Goal: Information Seeking & Learning: Learn about a topic

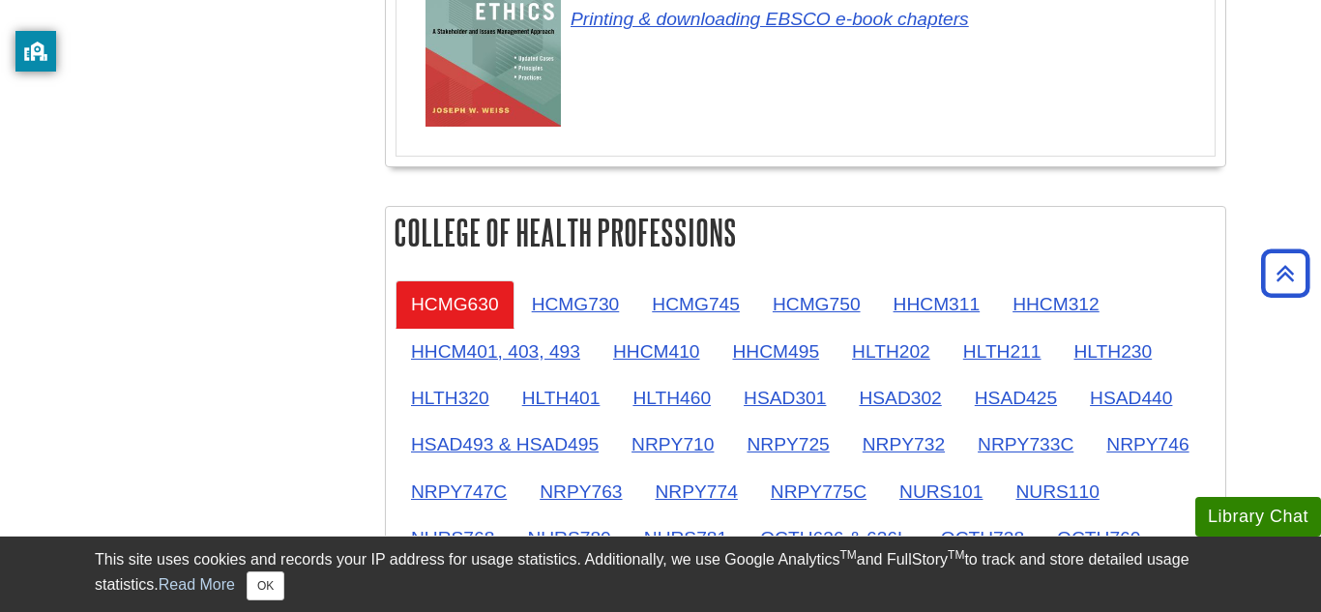
scroll to position [1553, 0]
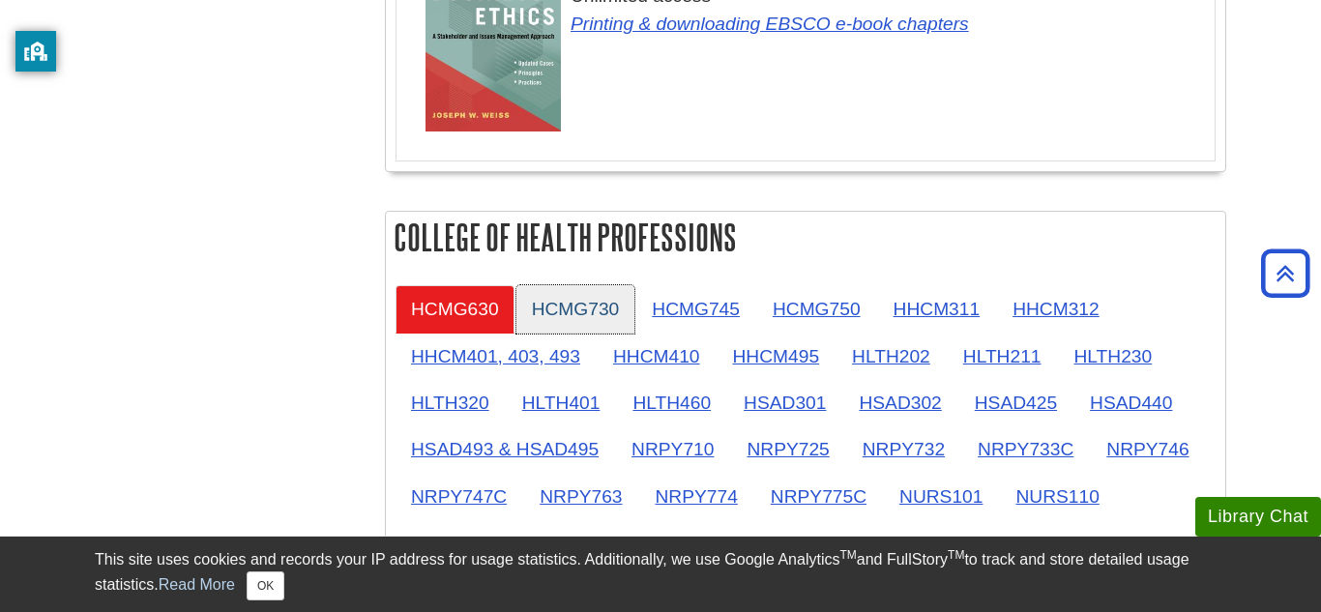
click at [585, 311] on link "HCMG730" at bounding box center [575, 308] width 119 height 47
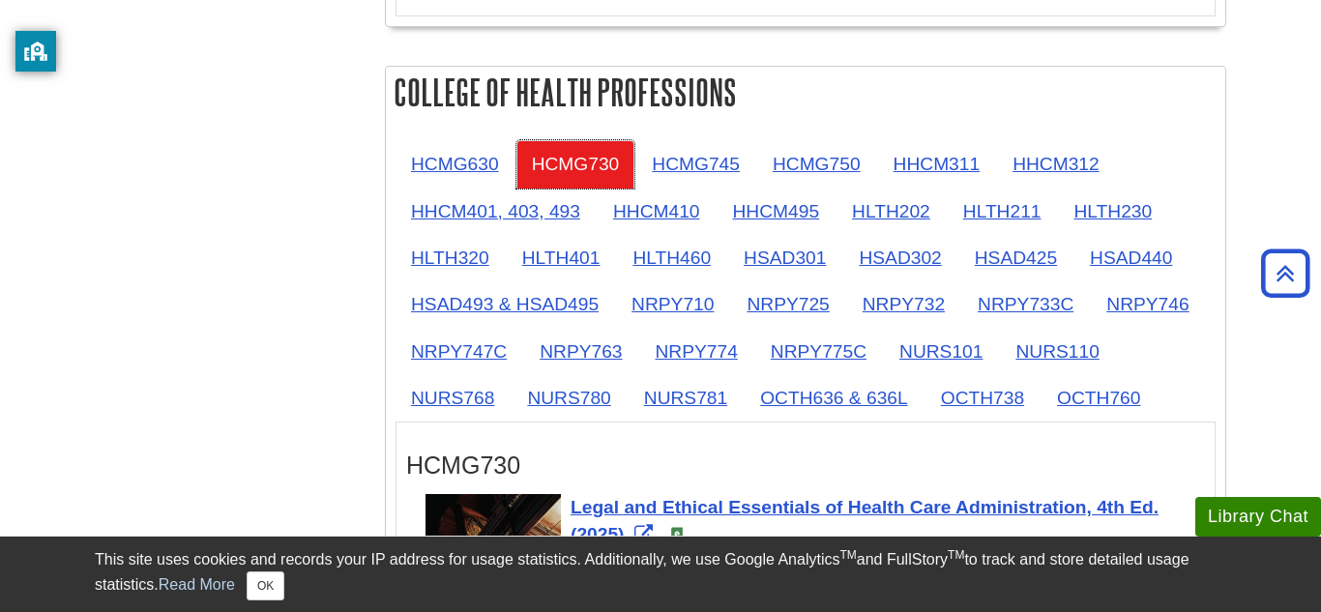
scroll to position [1699, 0]
click at [263, 593] on button "OK" at bounding box center [266, 585] width 38 height 29
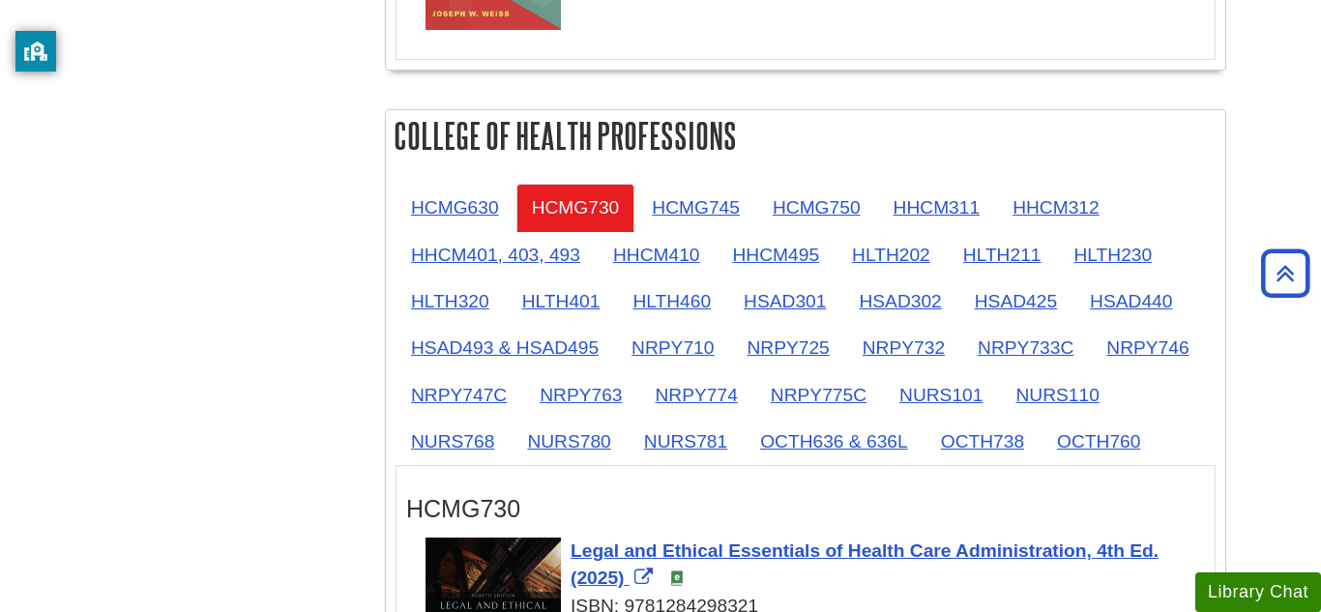
scroll to position [1631, 0]
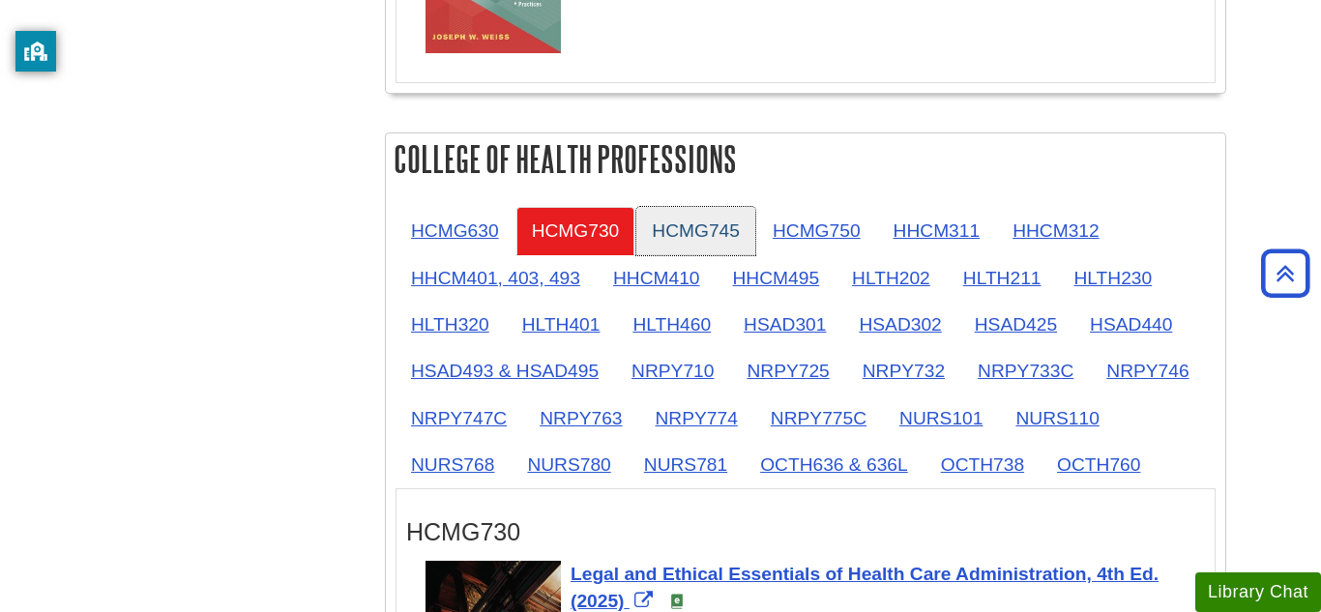
click at [686, 238] on link "HCMG745" at bounding box center [695, 230] width 119 height 47
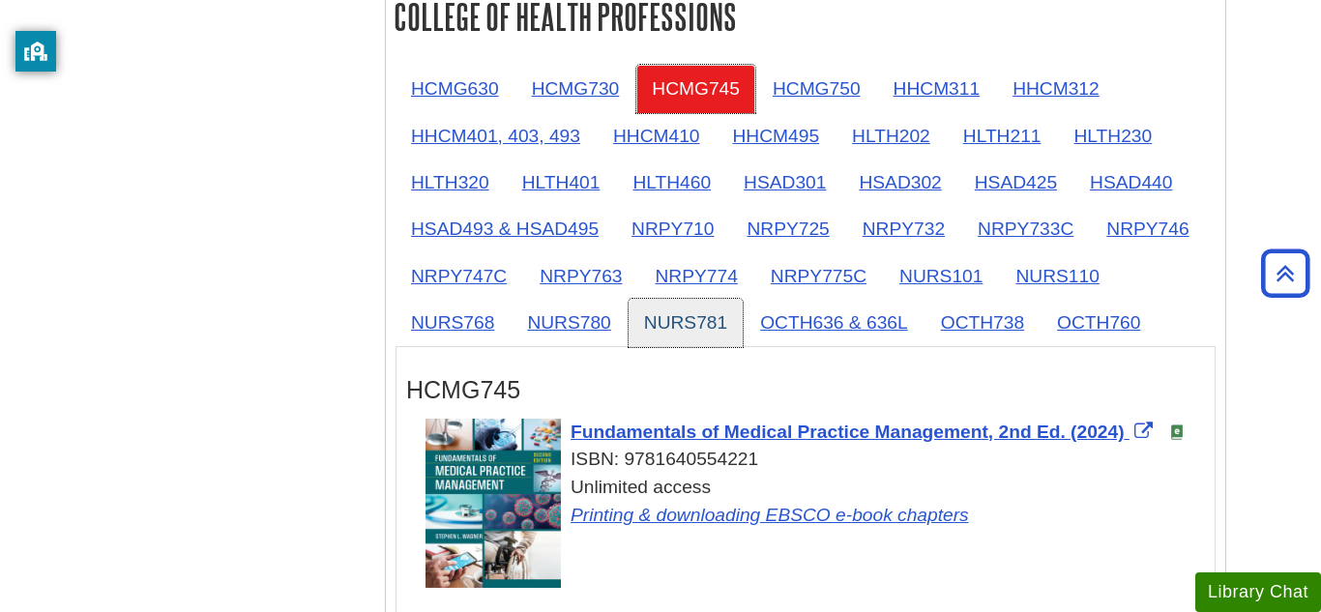
scroll to position [1766, 0]
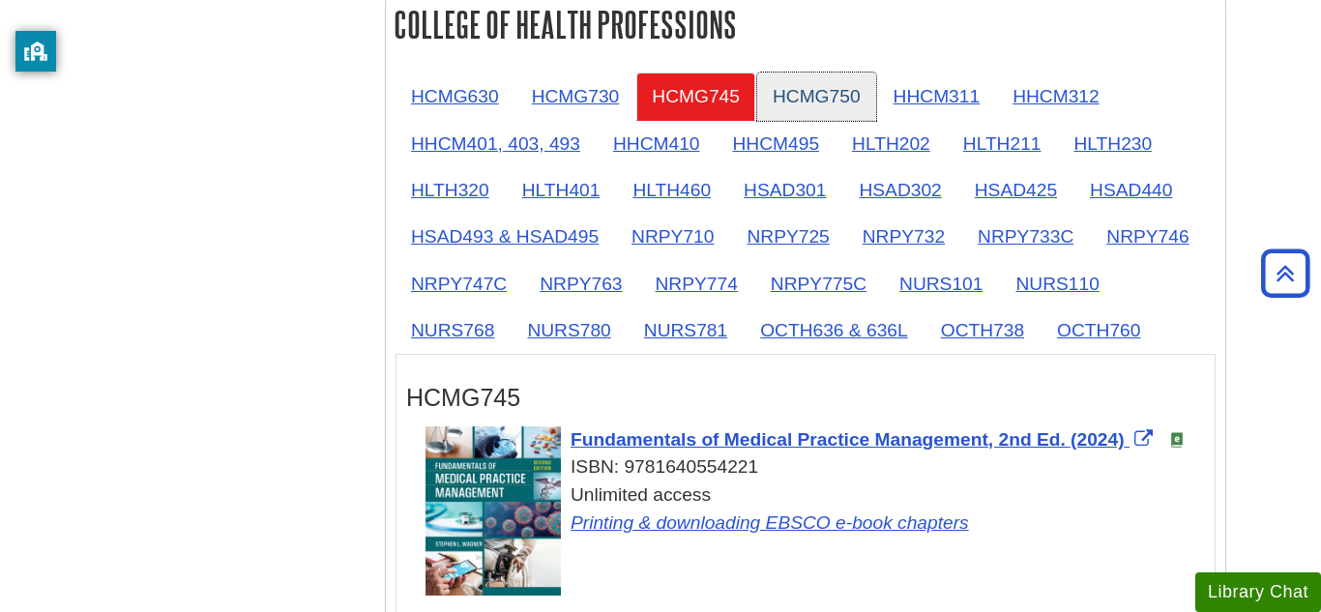
click at [814, 114] on link "HCMG750" at bounding box center [816, 96] width 119 height 47
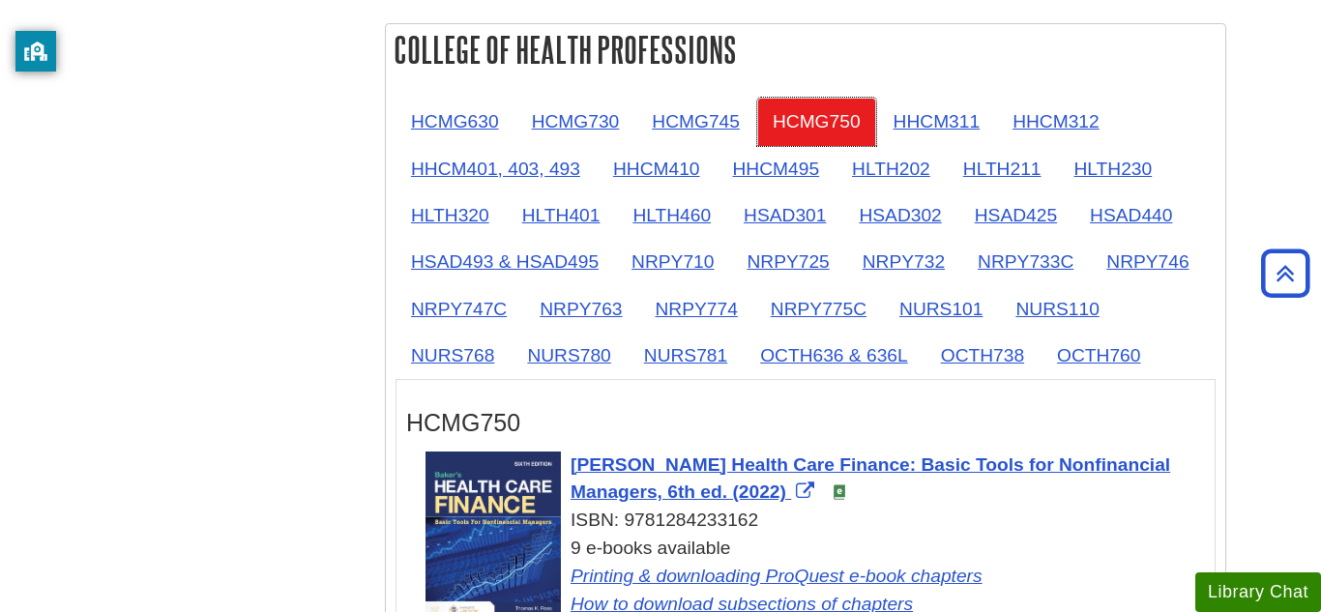
scroll to position [1737, 0]
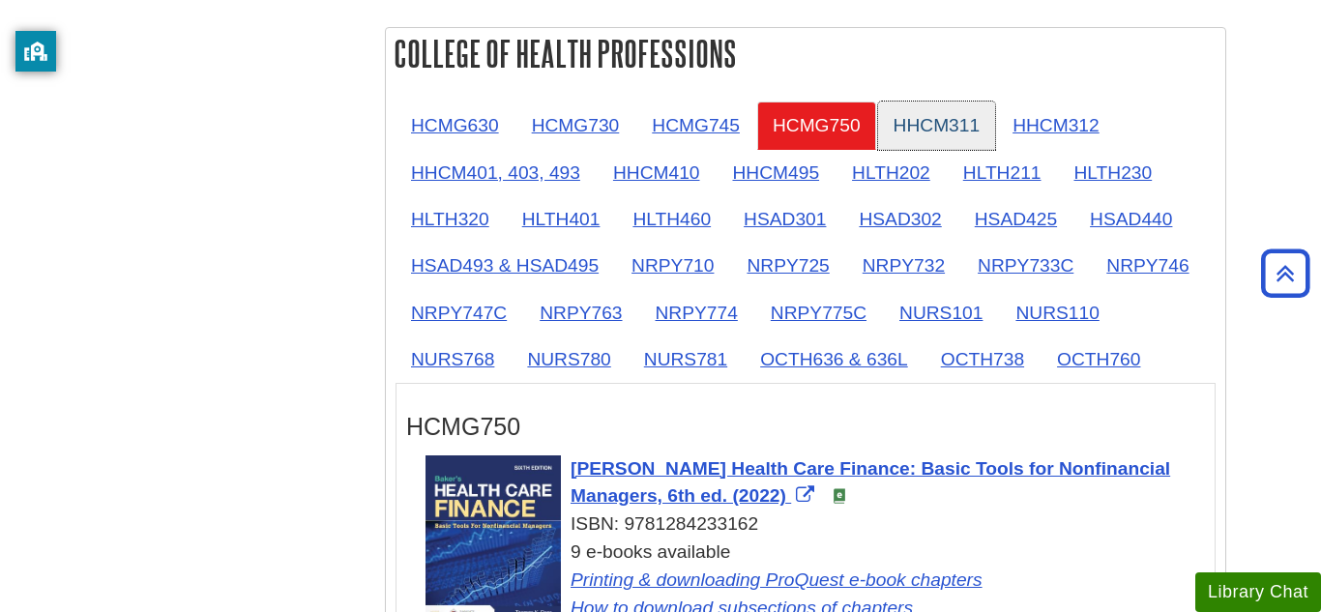
click at [919, 108] on link "HHCM311" at bounding box center [937, 125] width 118 height 47
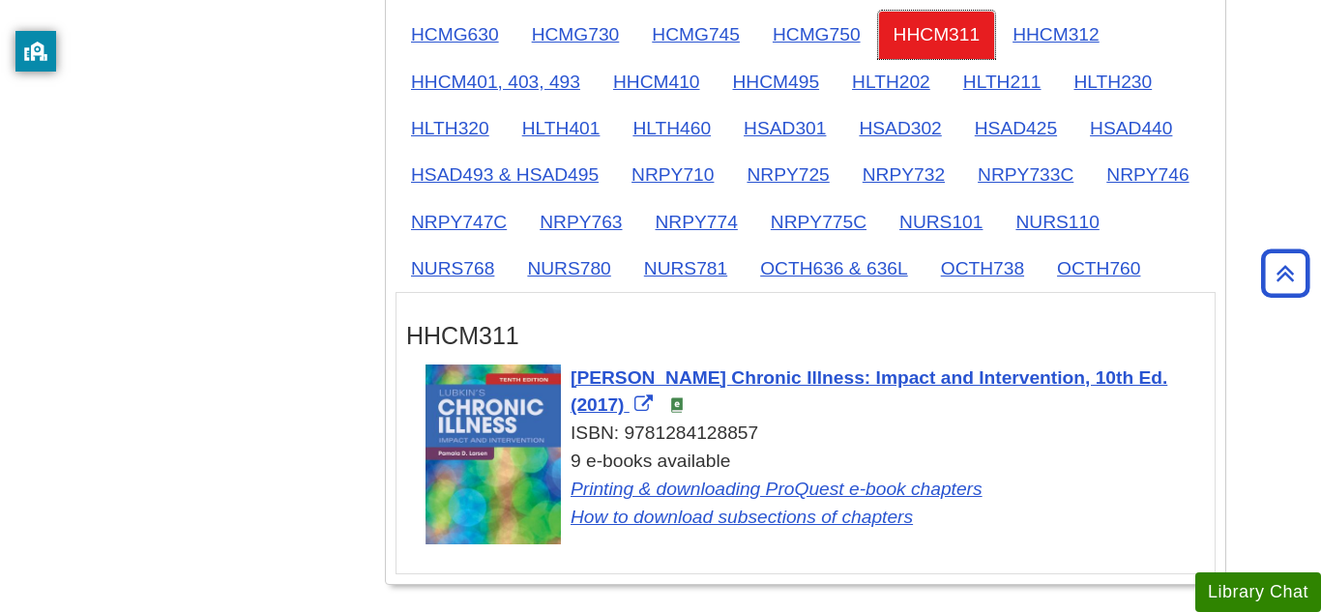
scroll to position [1834, 0]
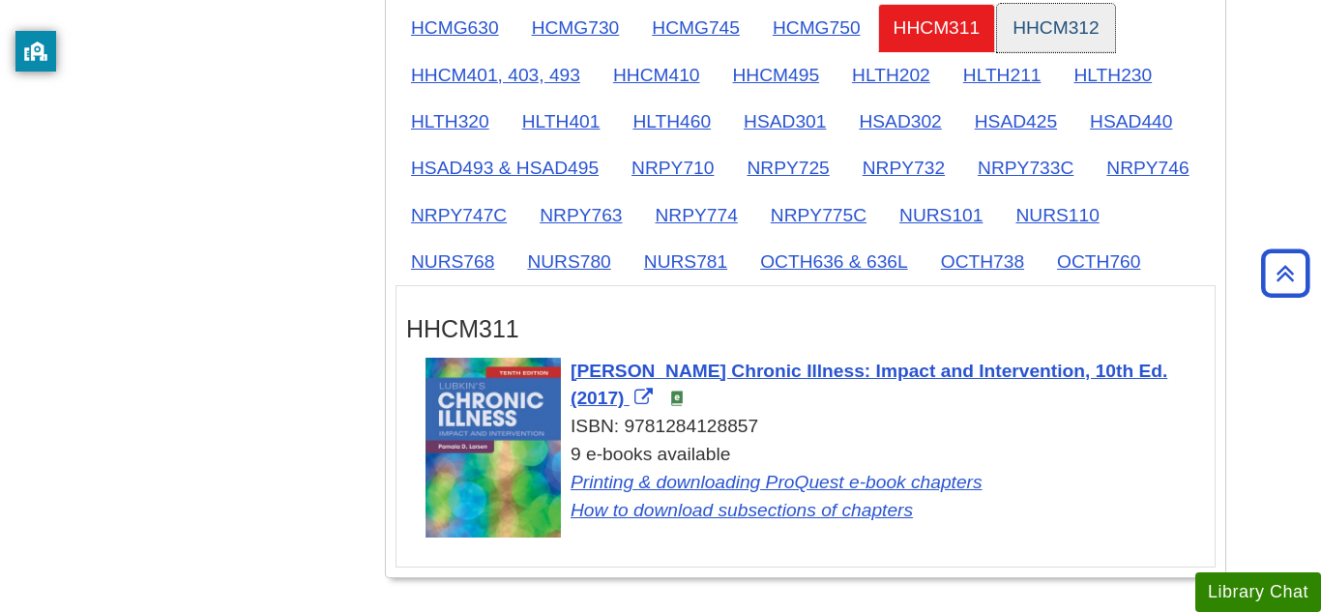
click at [1019, 42] on link "HHCM312" at bounding box center [1056, 27] width 118 height 47
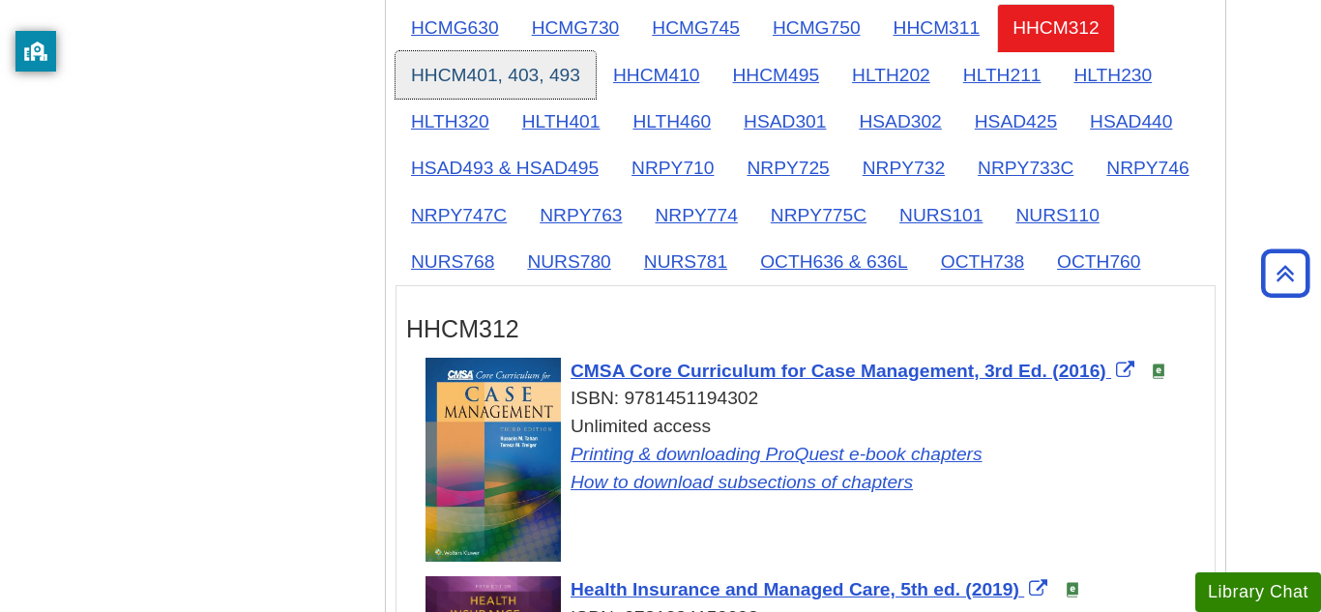
click at [483, 84] on link "HHCM401, 403, 493" at bounding box center [495, 74] width 200 height 47
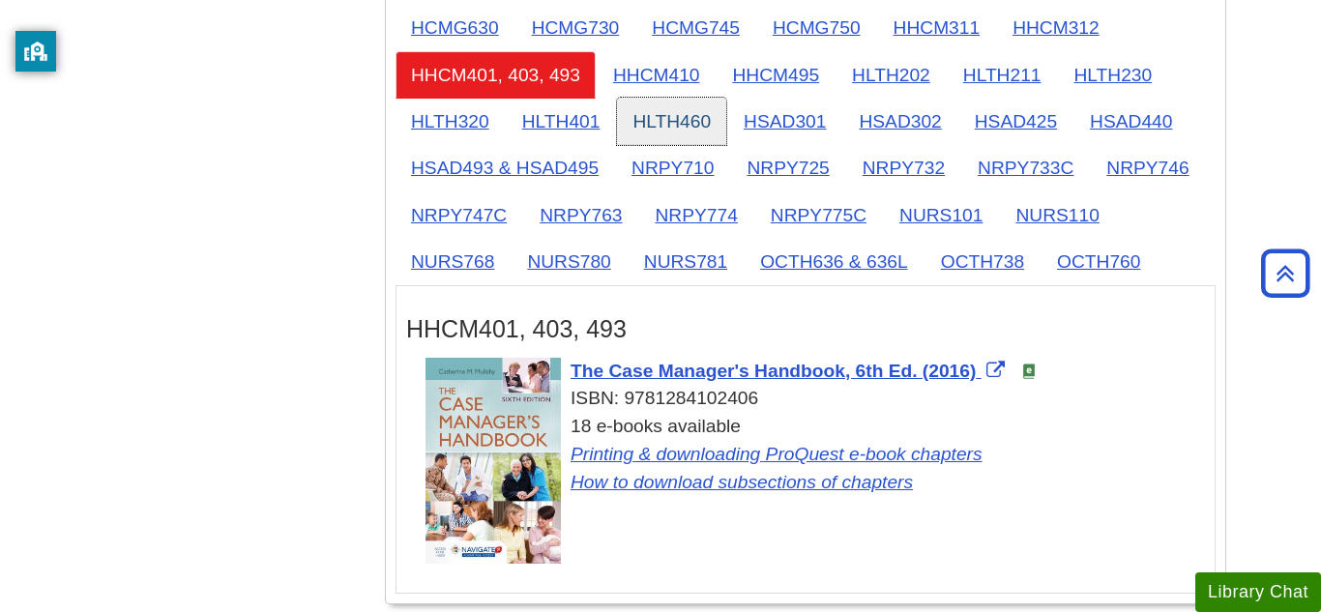
click at [686, 103] on link "HLTH460" at bounding box center [671, 121] width 109 height 47
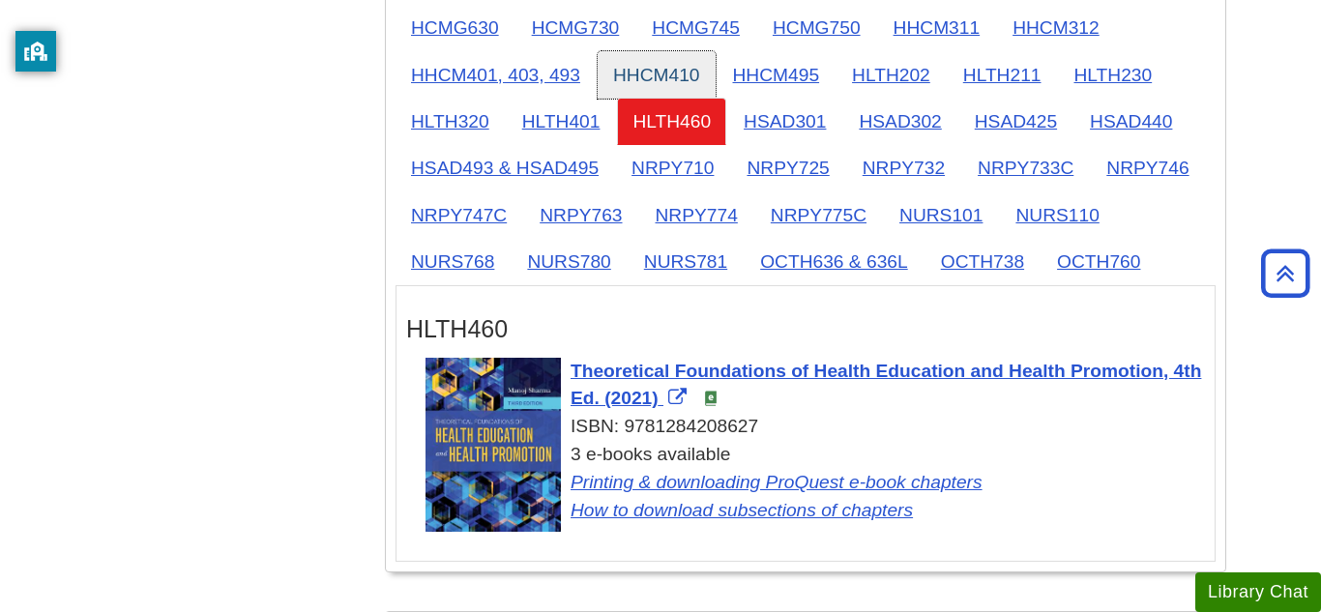
click at [673, 78] on link "HHCM410" at bounding box center [657, 74] width 118 height 47
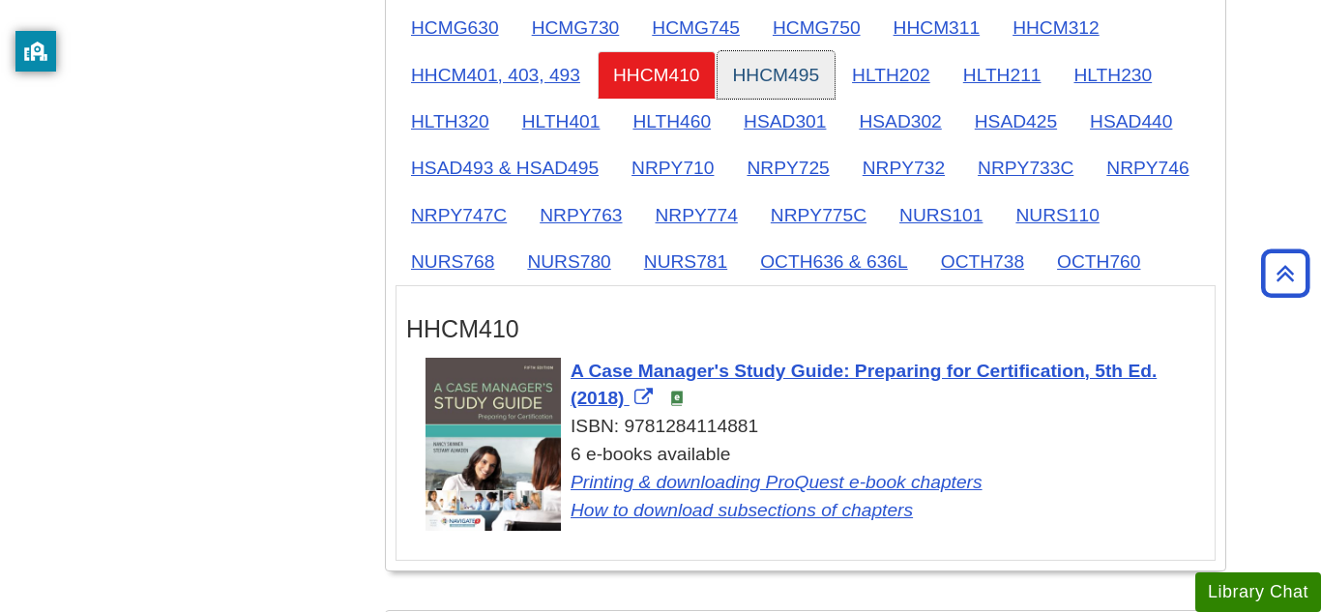
click at [815, 69] on link "HHCM495" at bounding box center [776, 74] width 118 height 47
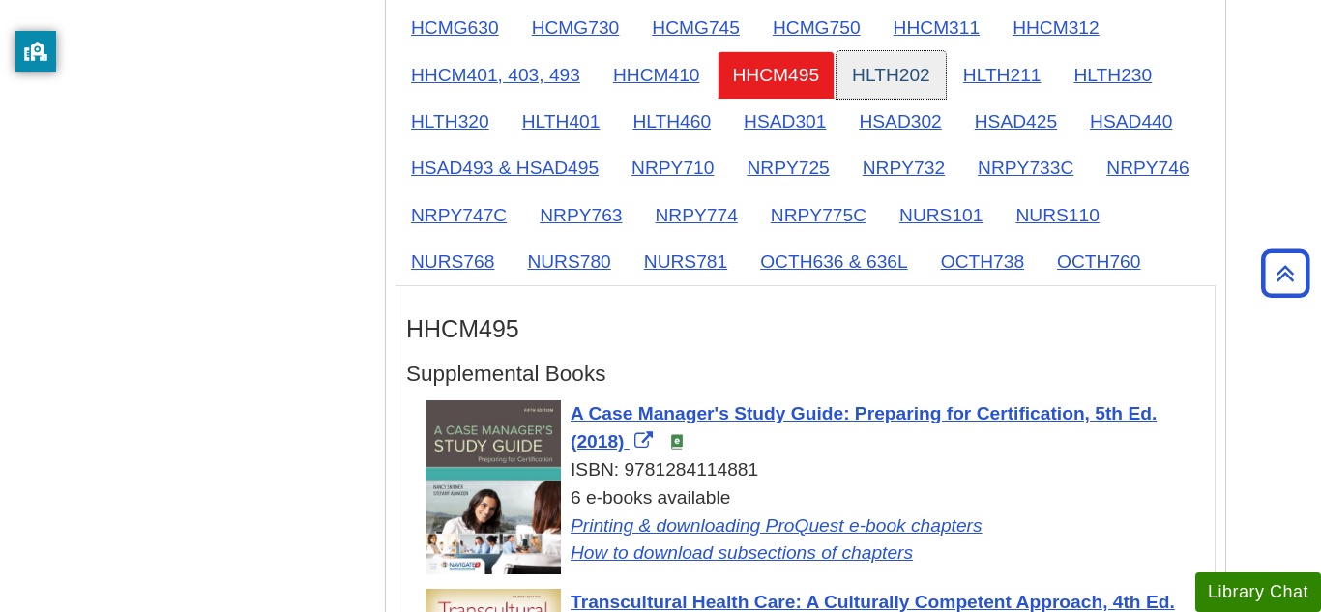
click at [937, 80] on link "HLTH202" at bounding box center [890, 74] width 109 height 47
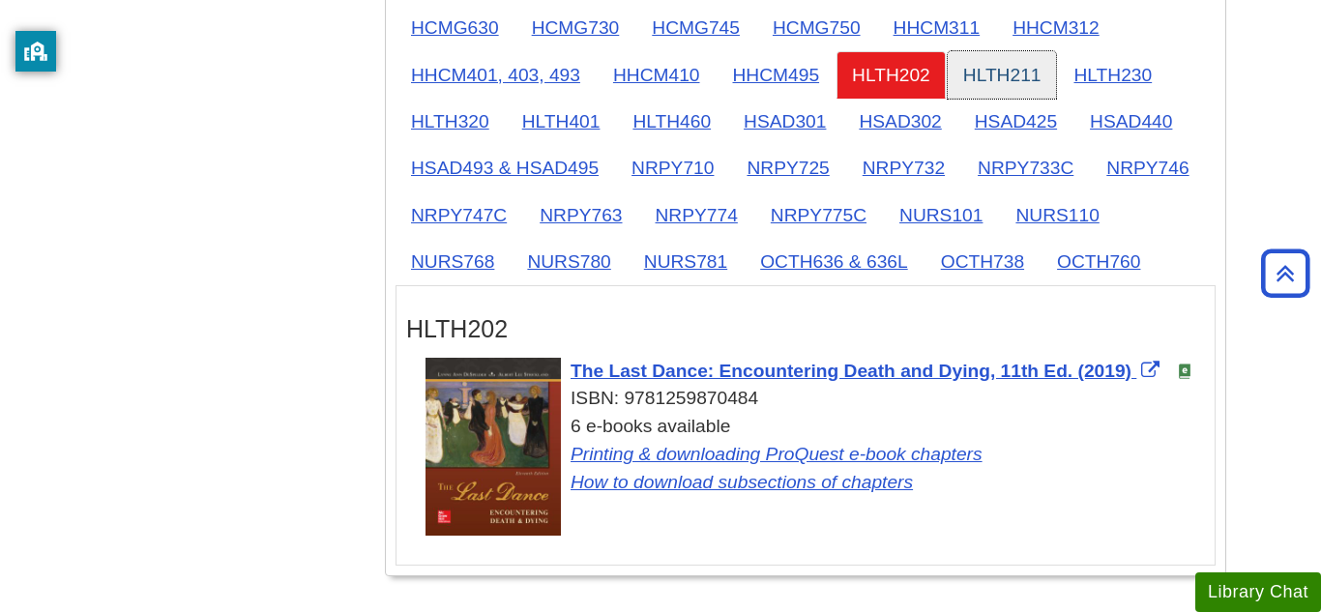
click at [1012, 89] on link "HLTH211" at bounding box center [1002, 74] width 109 height 47
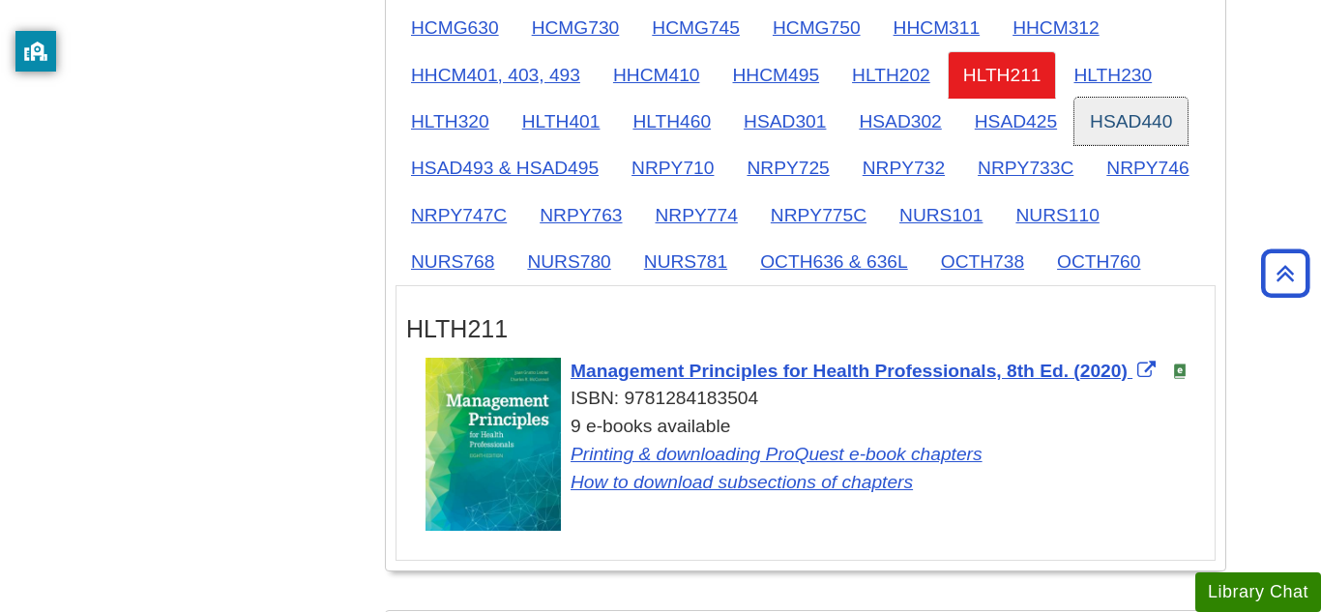
click at [1121, 100] on link "HSAD440" at bounding box center [1130, 121] width 113 height 47
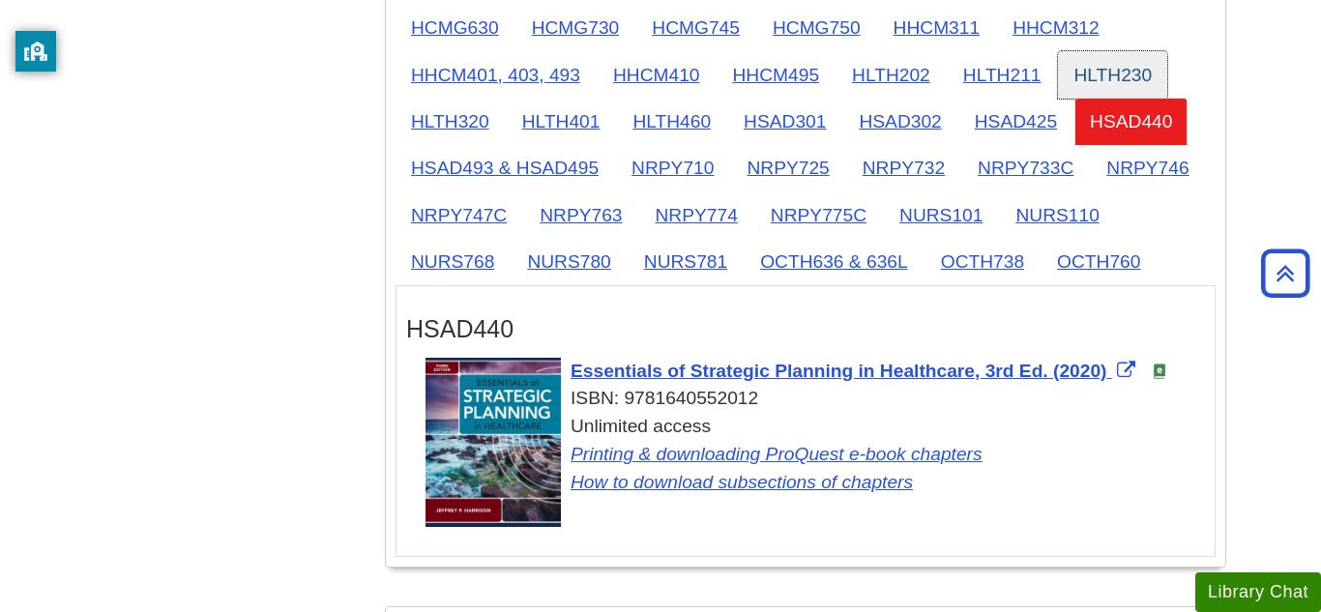
click at [1113, 81] on link "HLTH230" at bounding box center [1112, 74] width 109 height 47
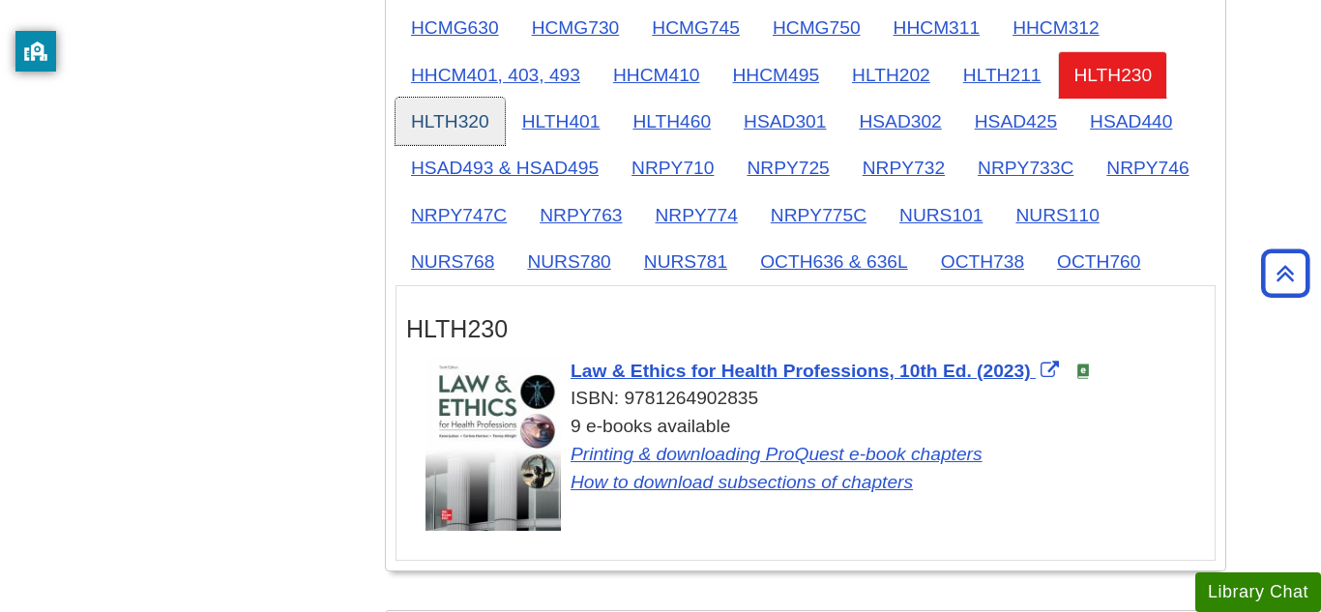
click at [443, 142] on link "HLTH320" at bounding box center [449, 121] width 109 height 47
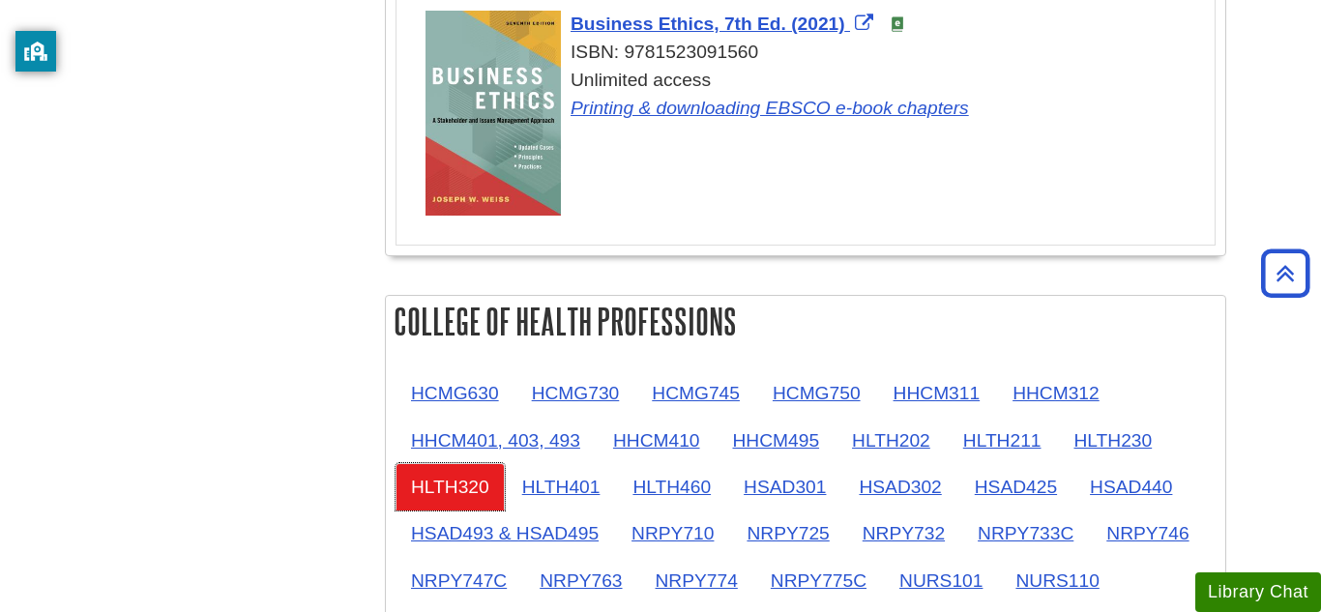
scroll to position [1468, 0]
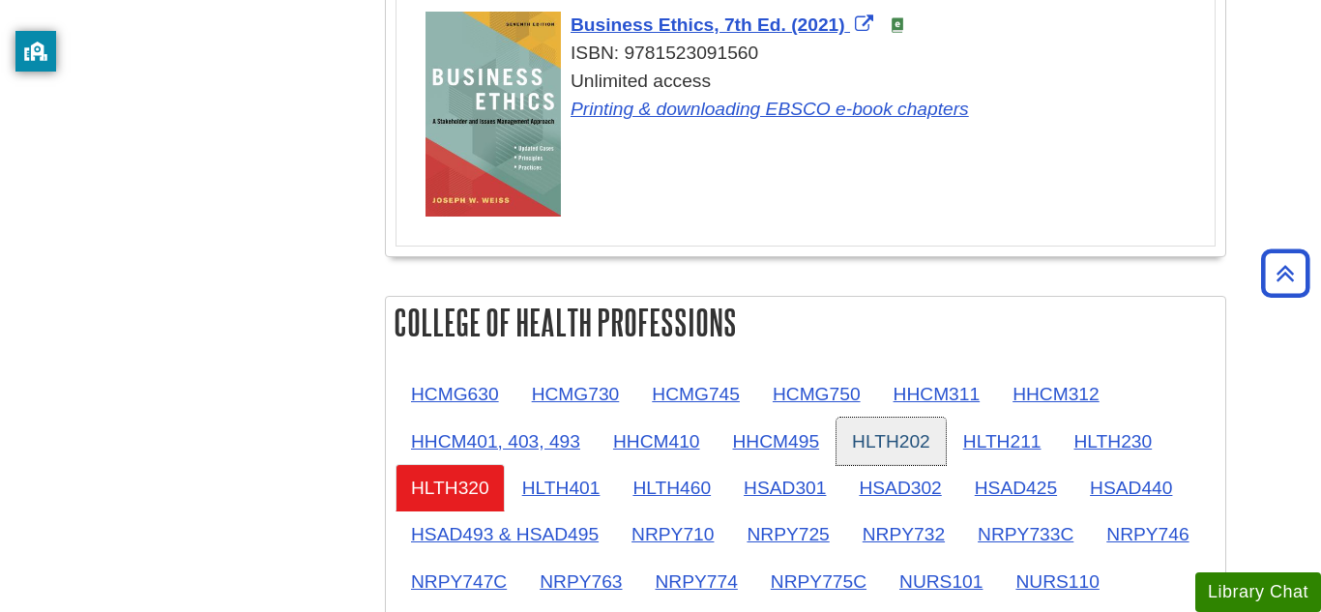
click at [902, 440] on link "HLTH202" at bounding box center [890, 441] width 109 height 47
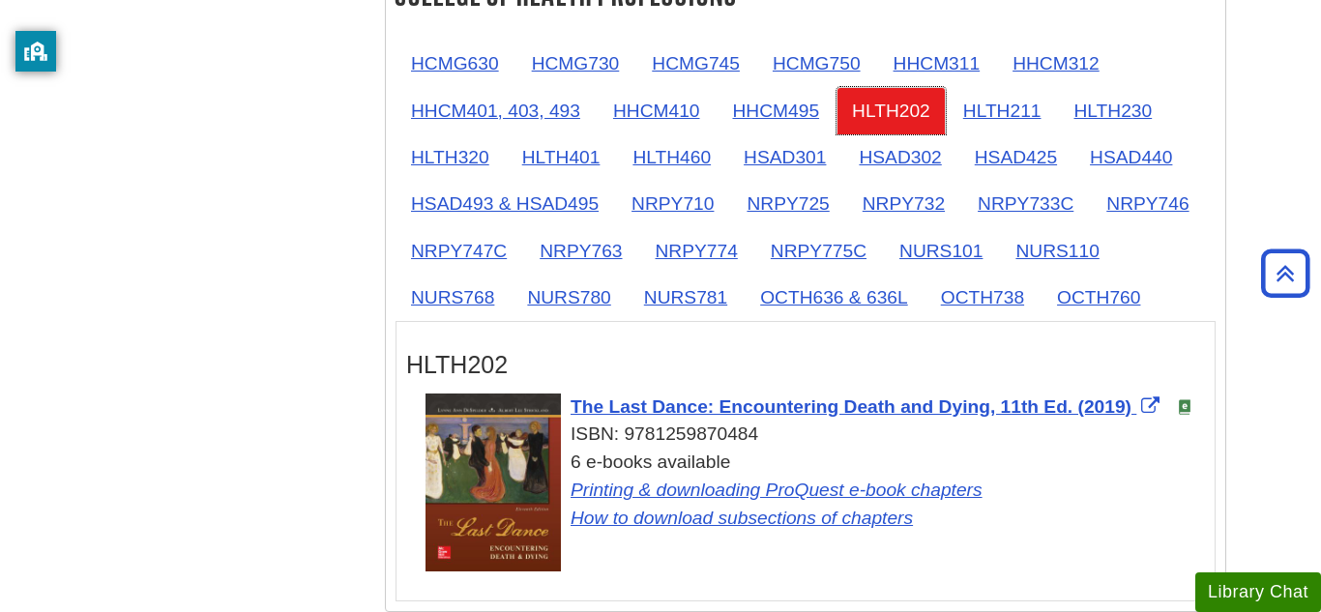
scroll to position [1786, 0]
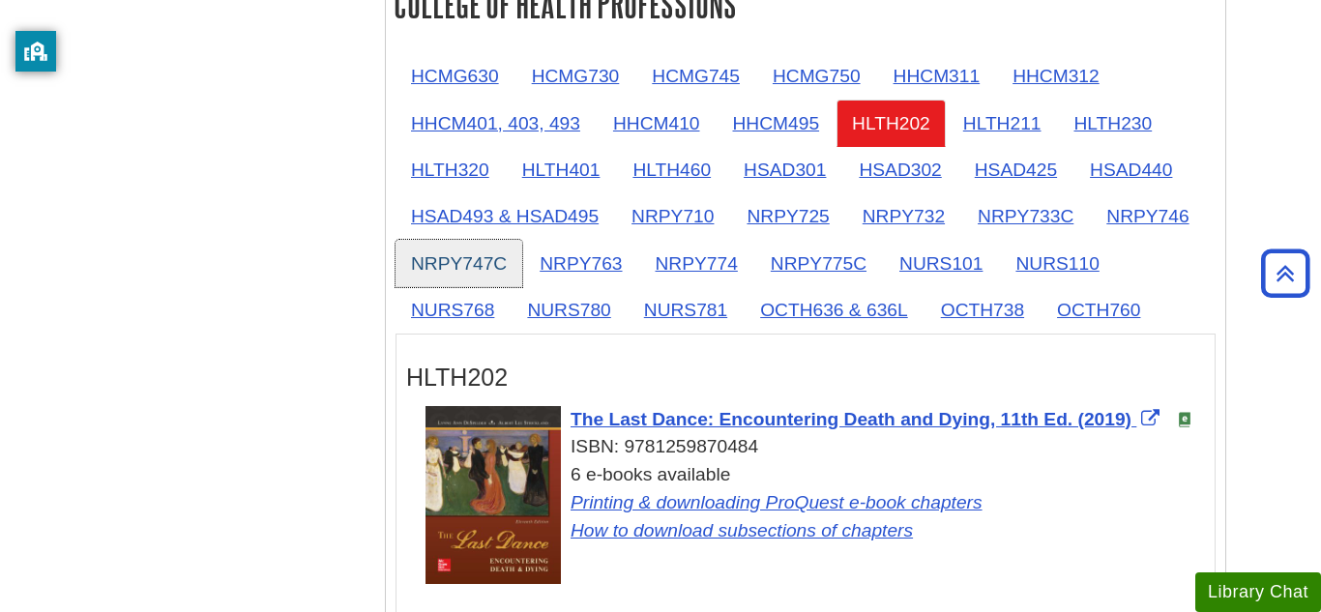
click at [522, 256] on link "NRPY747C" at bounding box center [458, 263] width 127 height 47
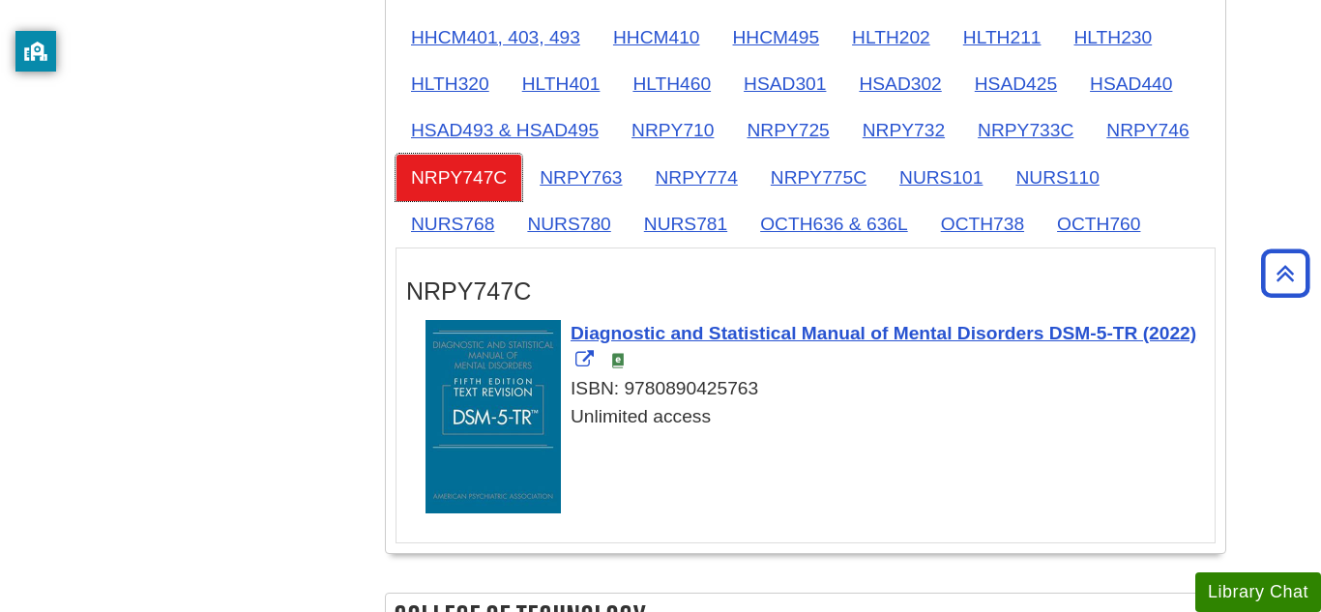
scroll to position [1874, 0]
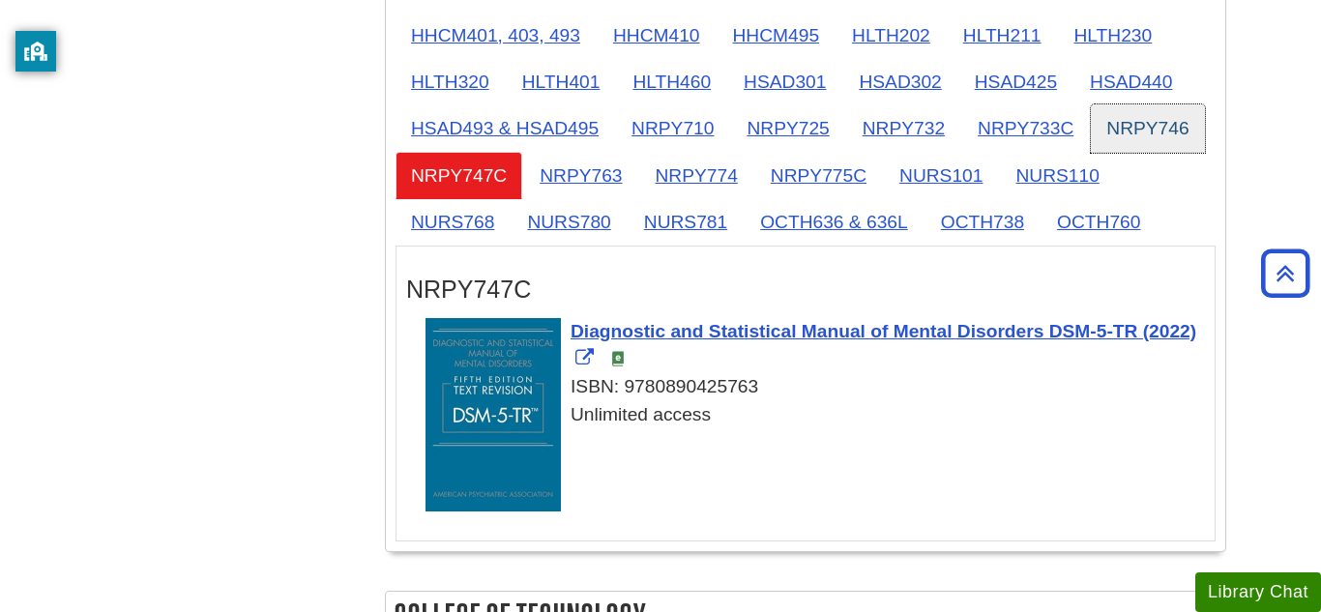
click at [1091, 152] on link "NRPY746" at bounding box center [1147, 127] width 113 height 47
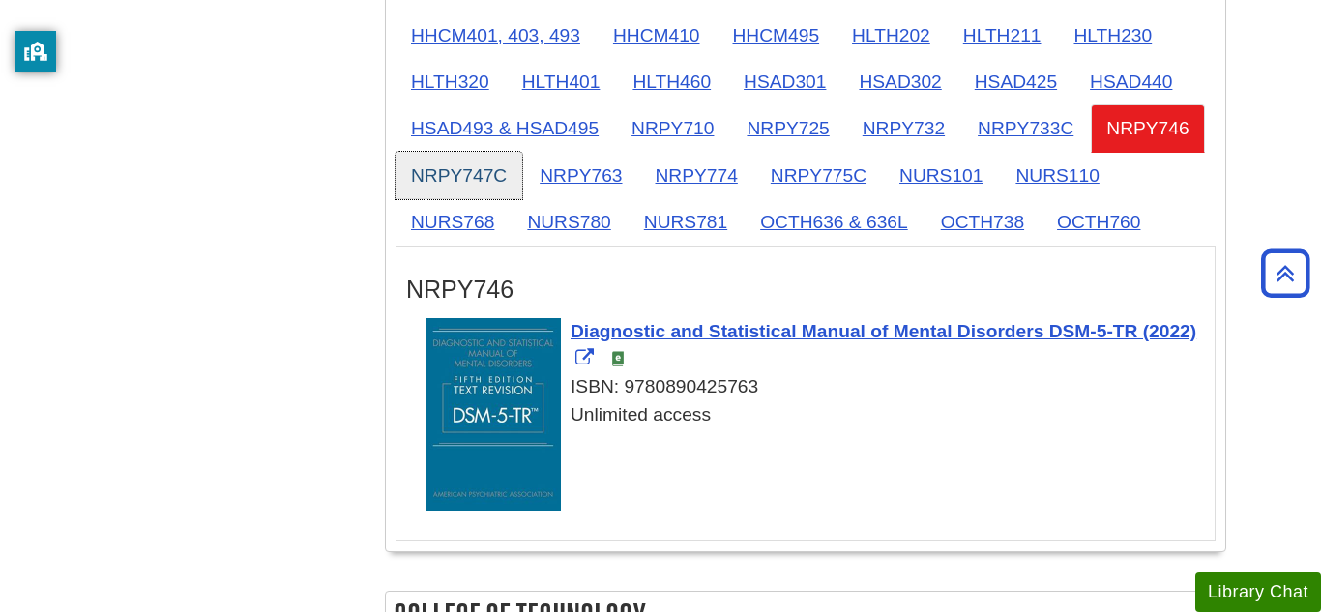
click at [522, 168] on link "NRPY747C" at bounding box center [458, 175] width 127 height 47
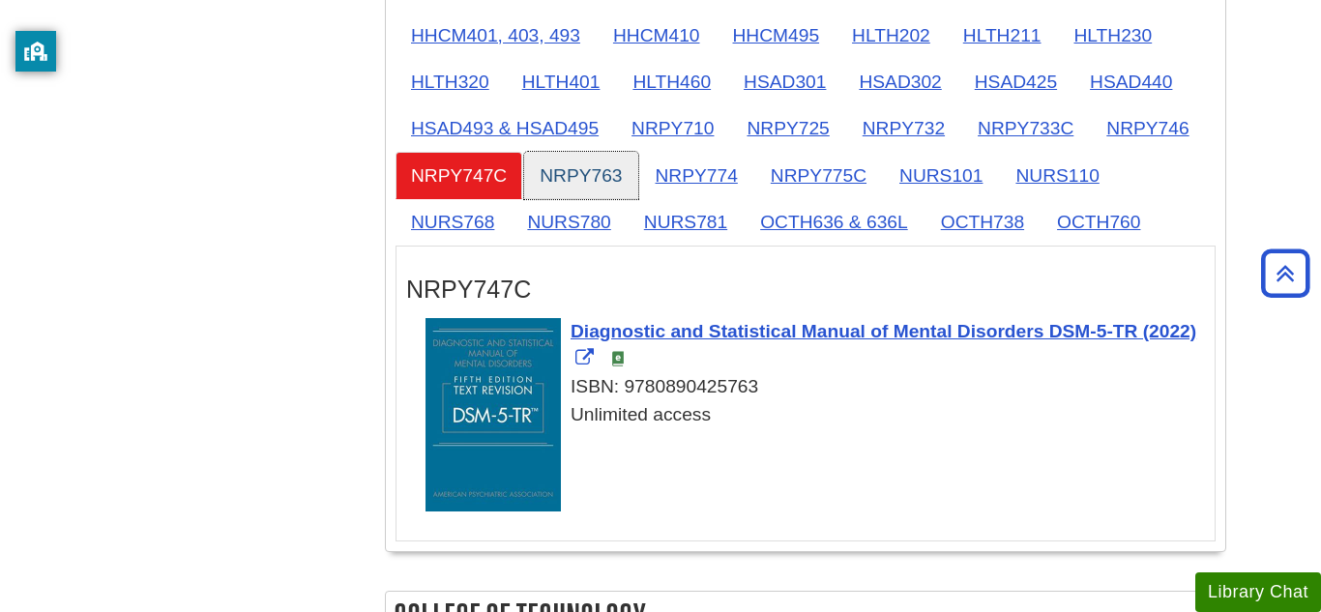
click at [637, 184] on link "NRPY763" at bounding box center [580, 175] width 113 height 47
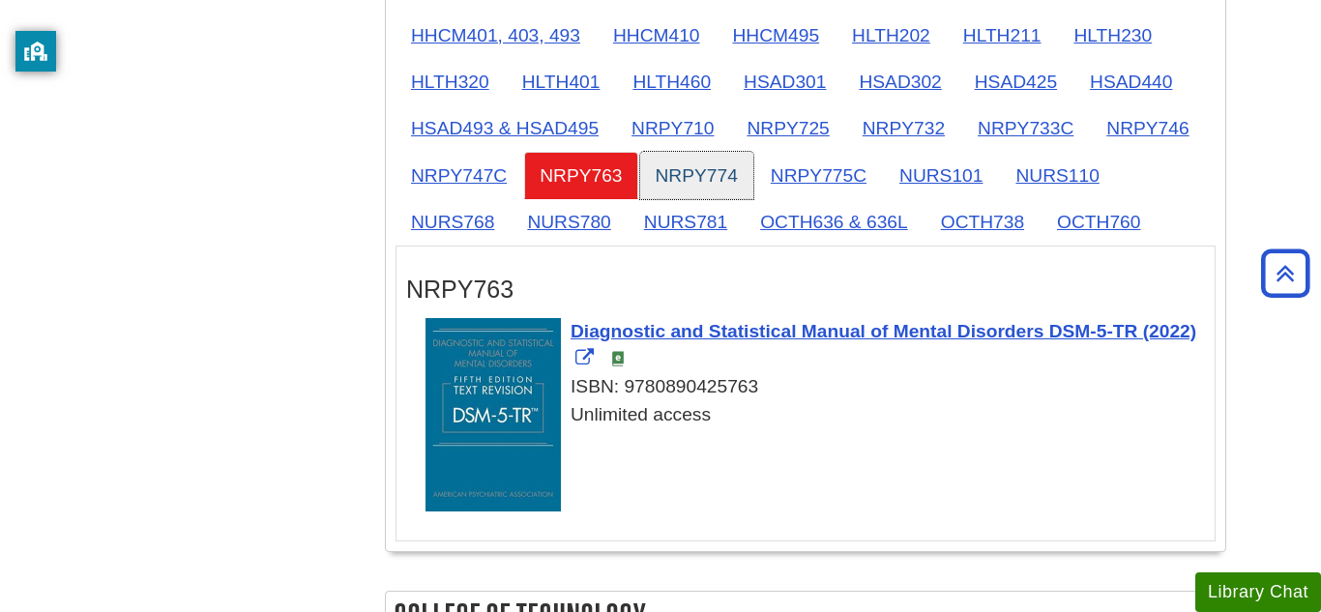
click at [753, 170] on link "NRPY774" at bounding box center [696, 175] width 113 height 47
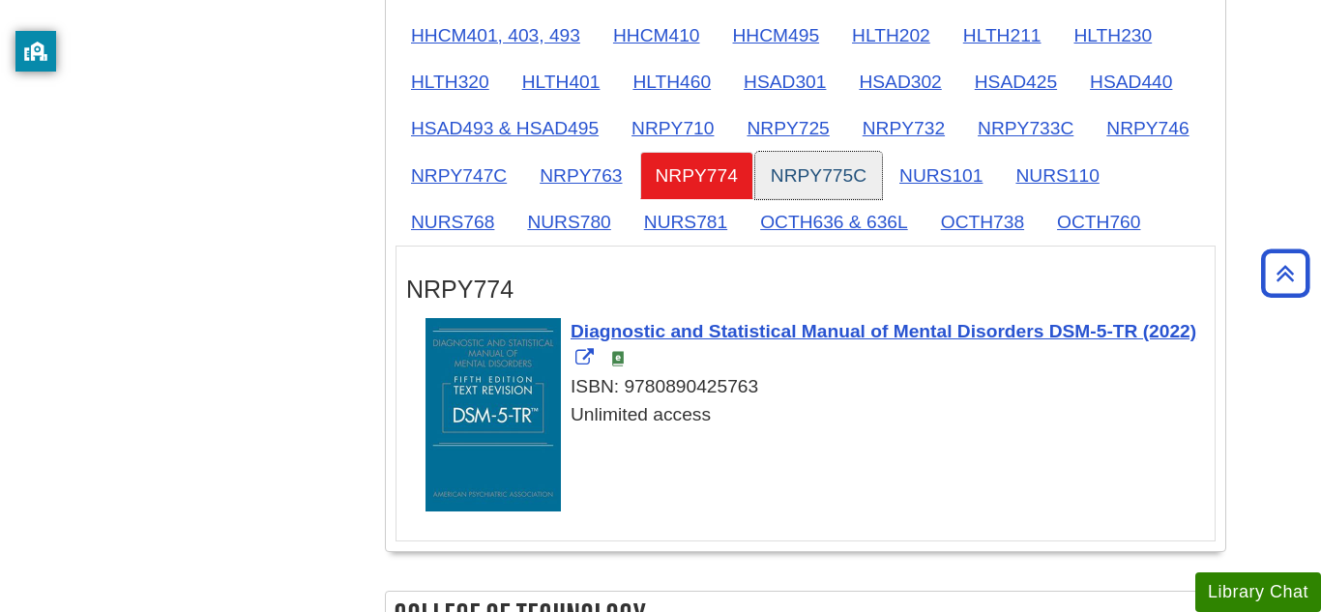
click at [882, 173] on link "NRPY775C" at bounding box center [818, 175] width 127 height 47
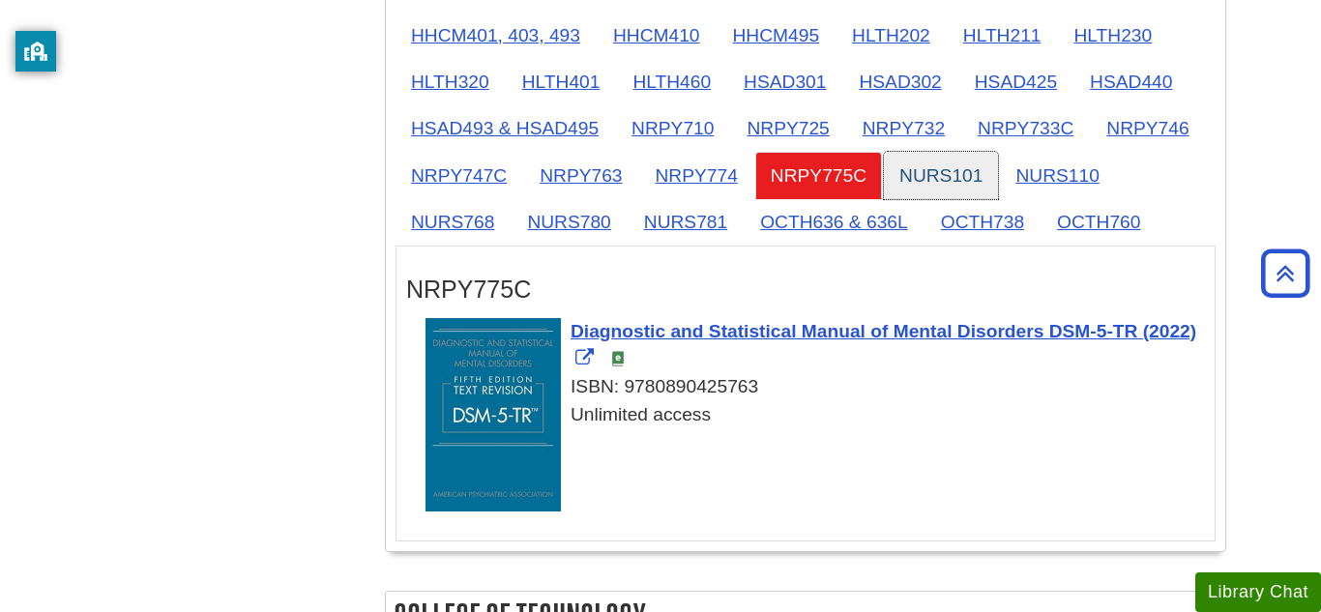
click at [998, 173] on link "NURS101" at bounding box center [941, 175] width 114 height 47
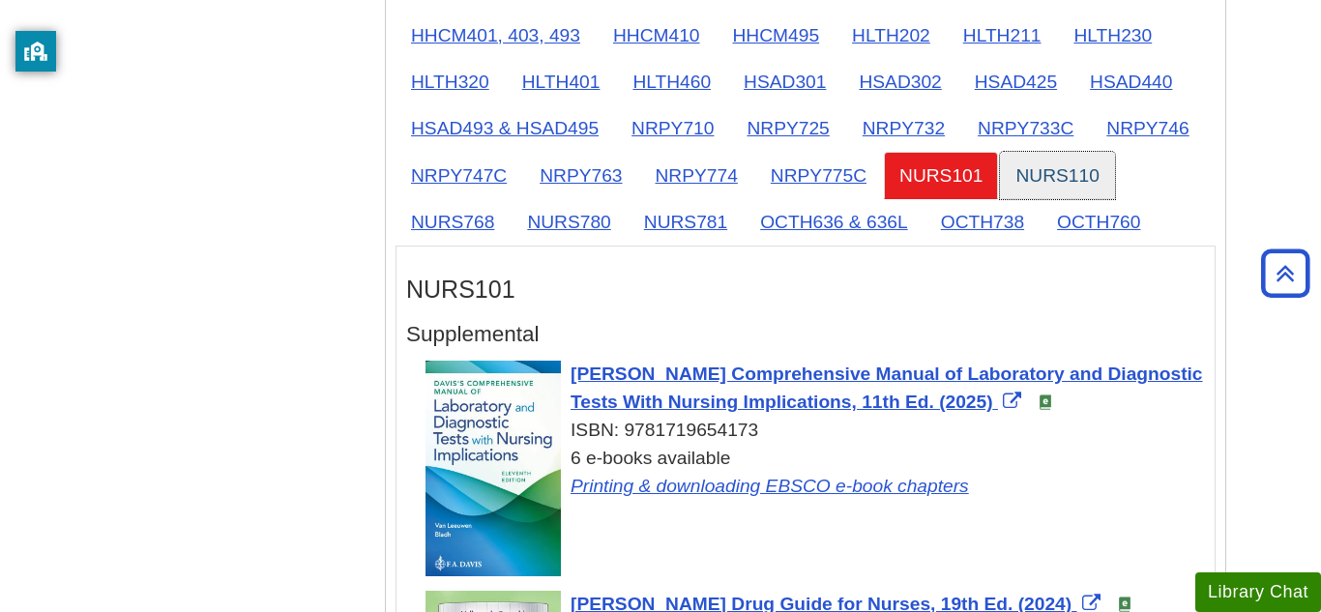
click at [1000, 199] on link "NURS110" at bounding box center [1057, 175] width 114 height 47
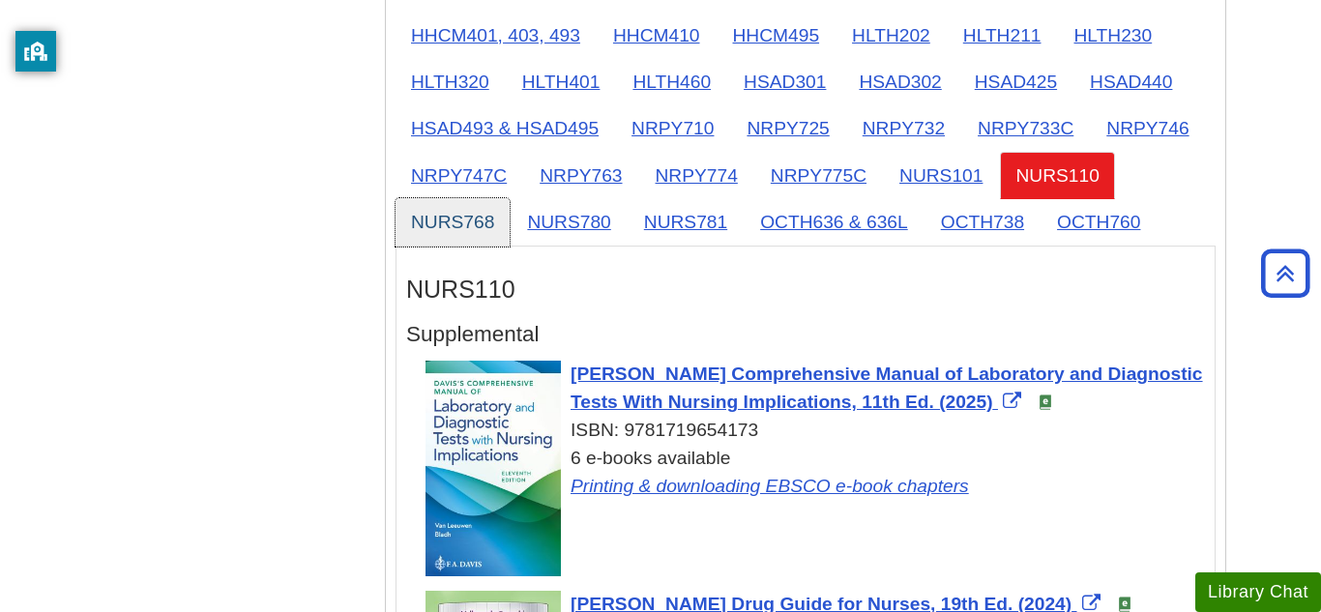
click at [510, 222] on link "NURS768" at bounding box center [452, 221] width 114 height 47
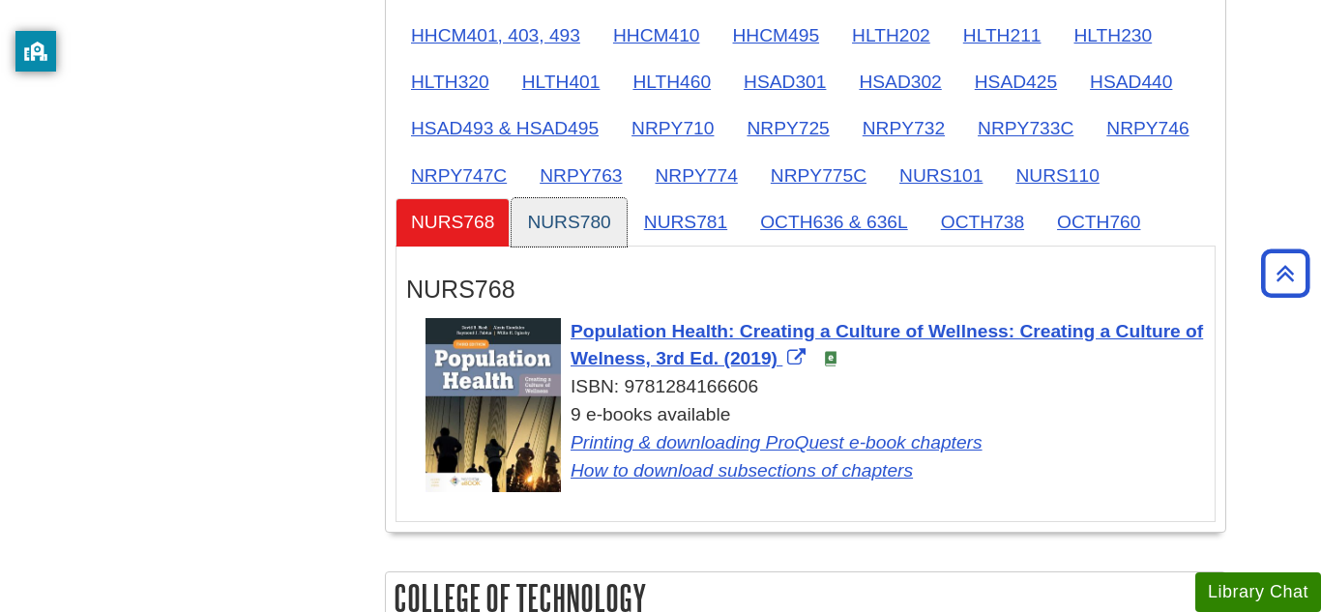
click at [626, 226] on link "NURS780" at bounding box center [569, 221] width 114 height 47
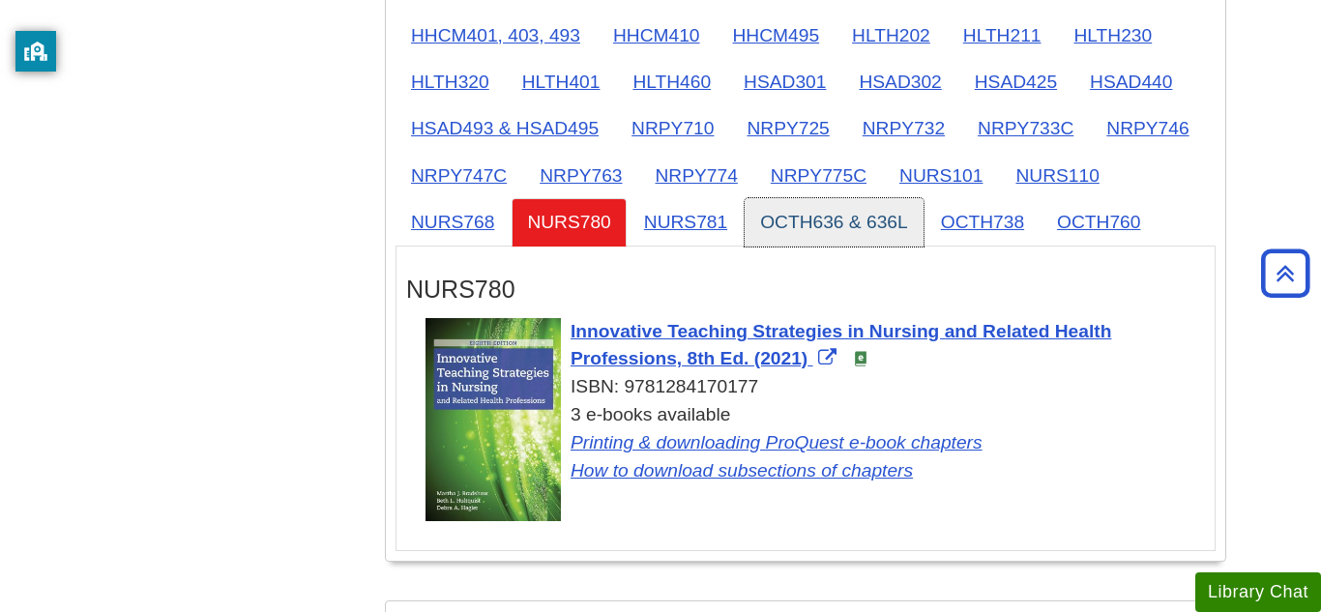
click at [923, 227] on link "OCTH636 & 636L" at bounding box center [834, 221] width 179 height 47
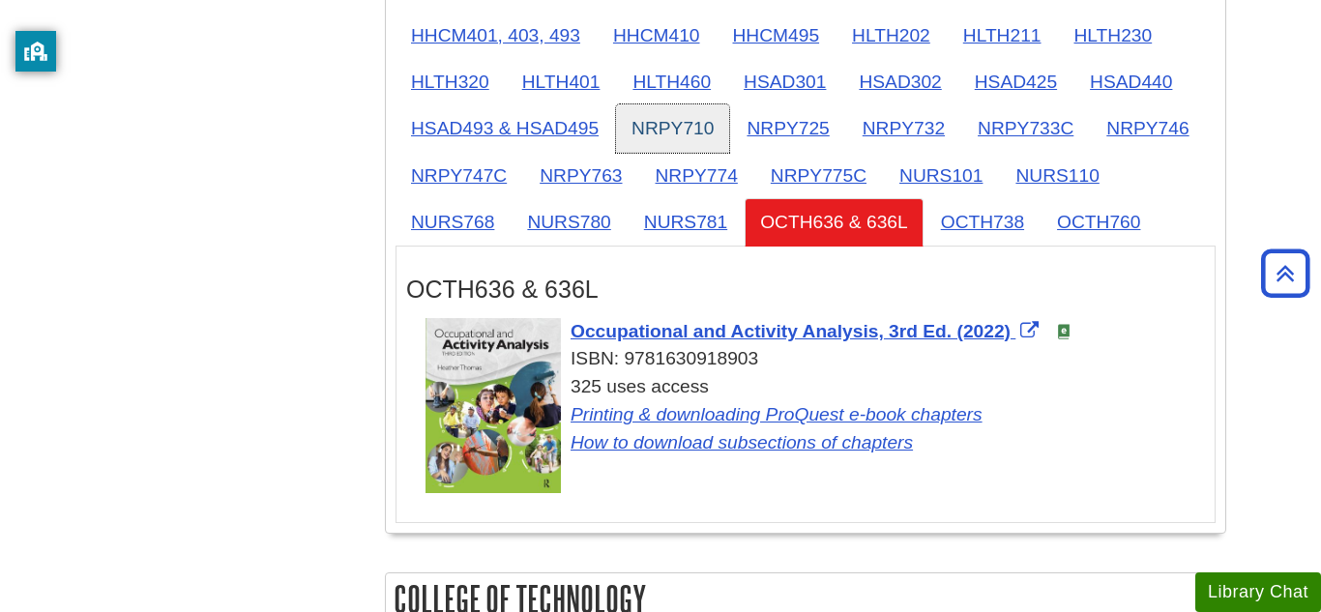
click at [704, 126] on link "NRPY710" at bounding box center [672, 127] width 113 height 47
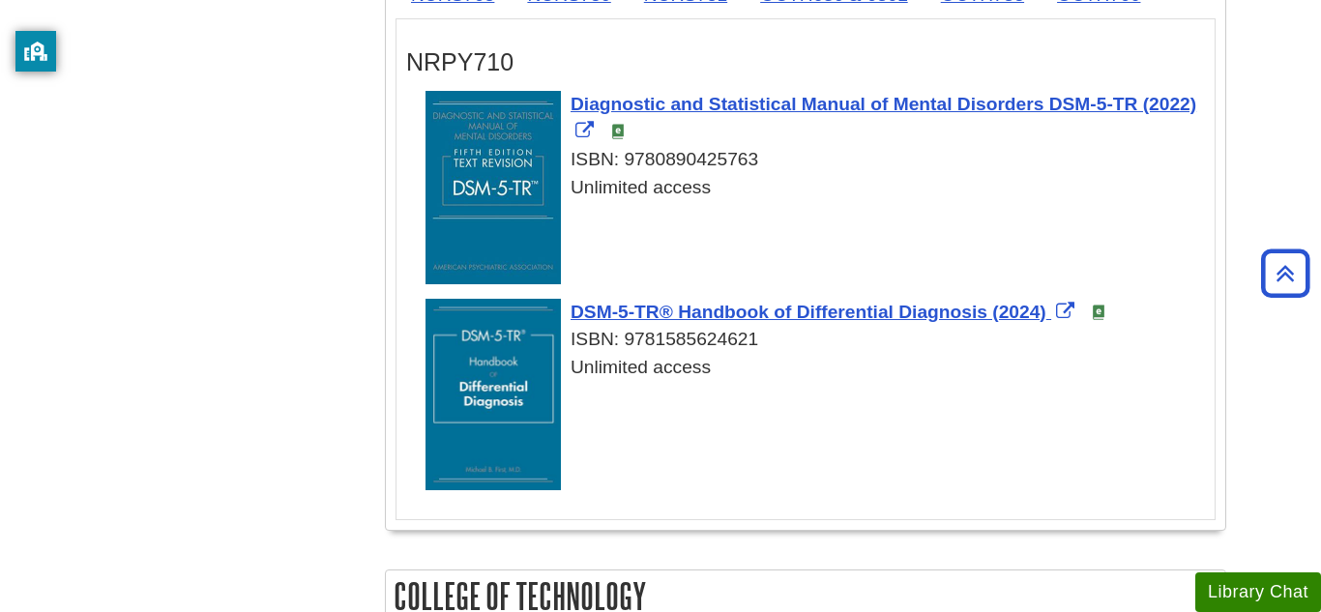
scroll to position [2108, 0]
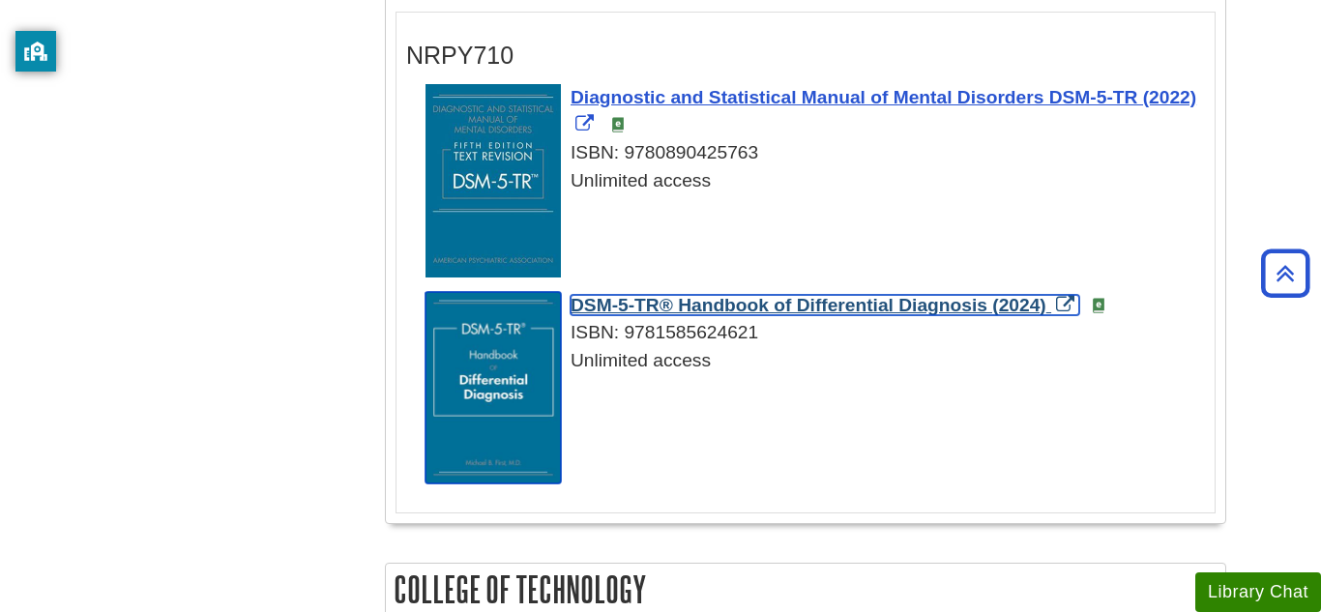
click at [818, 315] on span "DSM-5-TR® Handbook of Differential Diagnosis (2024)" at bounding box center [808, 305] width 476 height 20
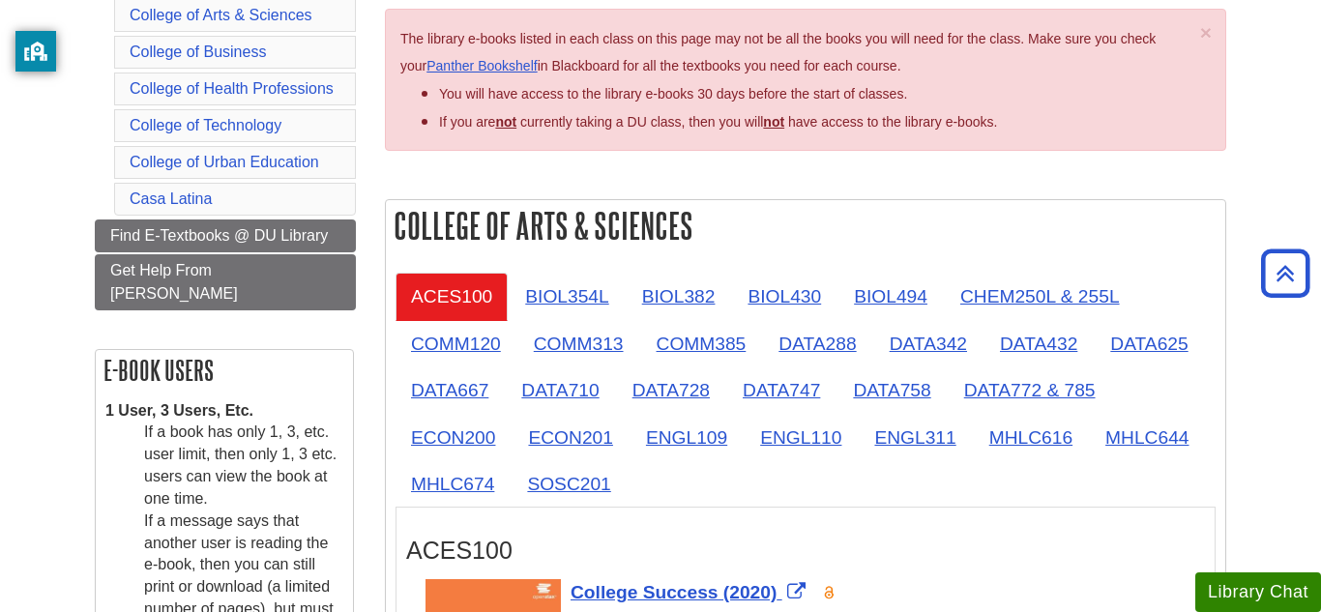
scroll to position [153, 0]
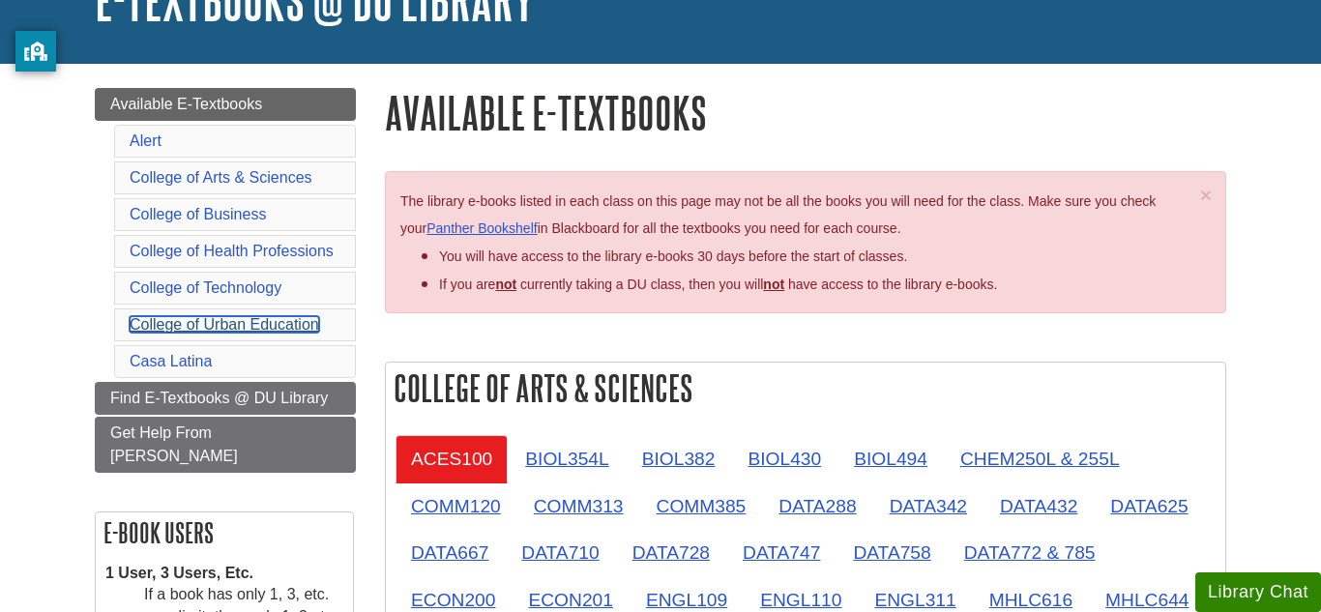
click at [210, 329] on link "College of Urban Education" at bounding box center [225, 324] width 190 height 16
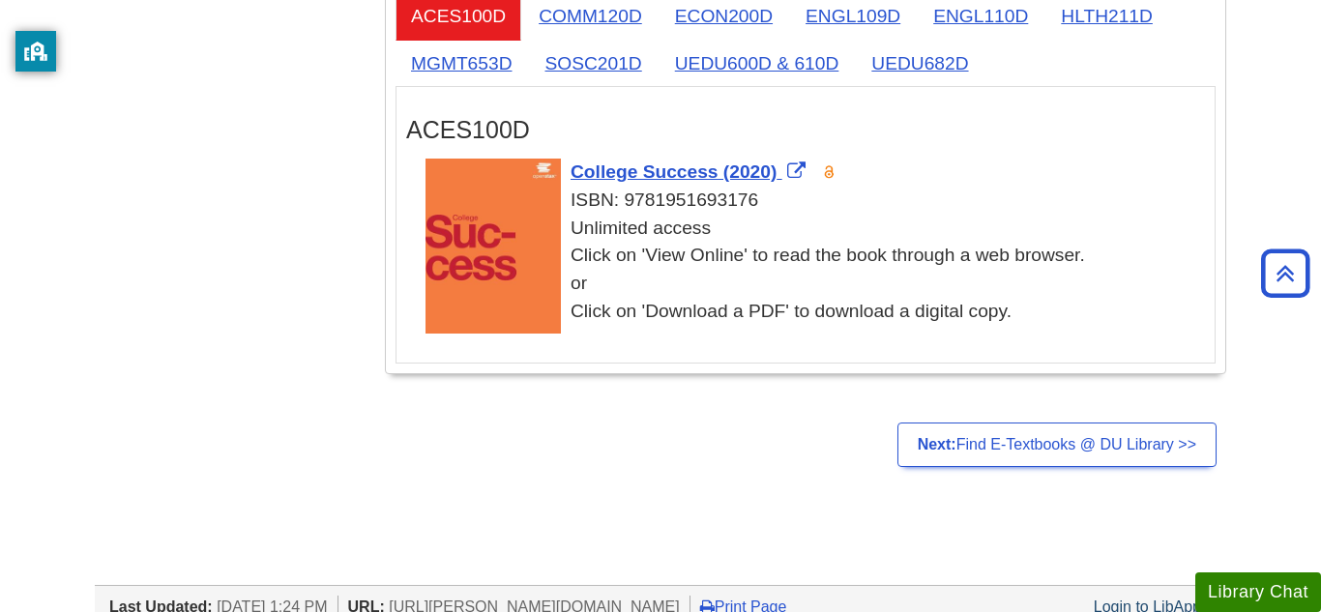
scroll to position [4109, 0]
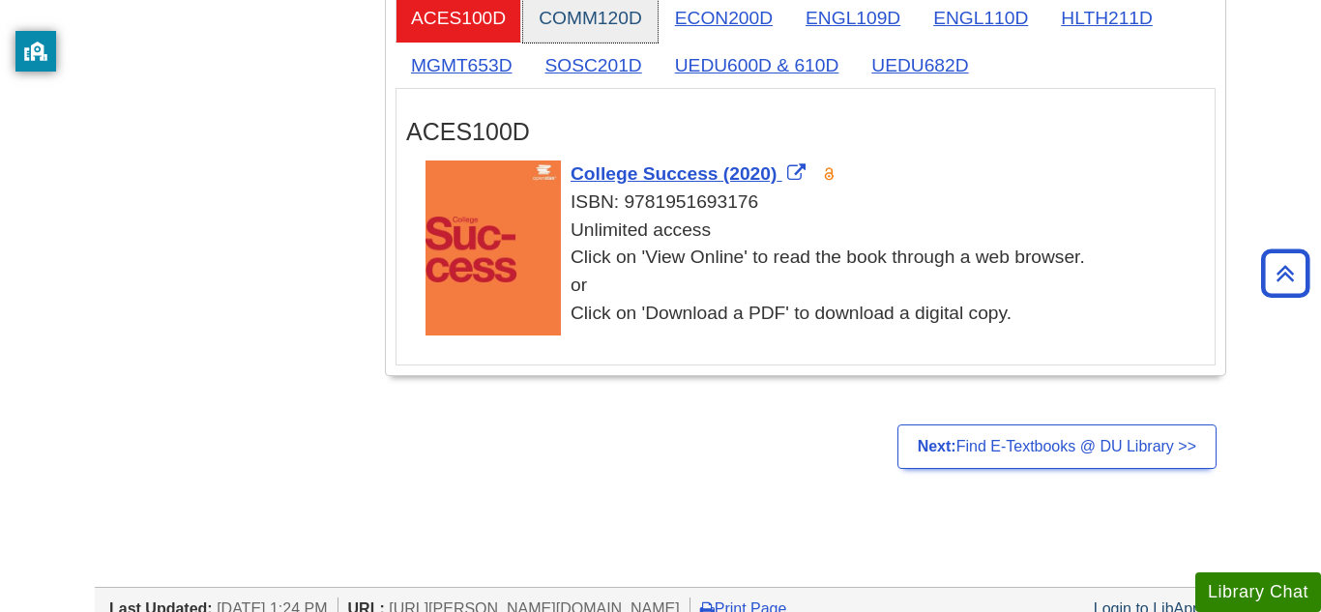
click at [639, 42] on link "COMM120D" at bounding box center [590, 17] width 134 height 47
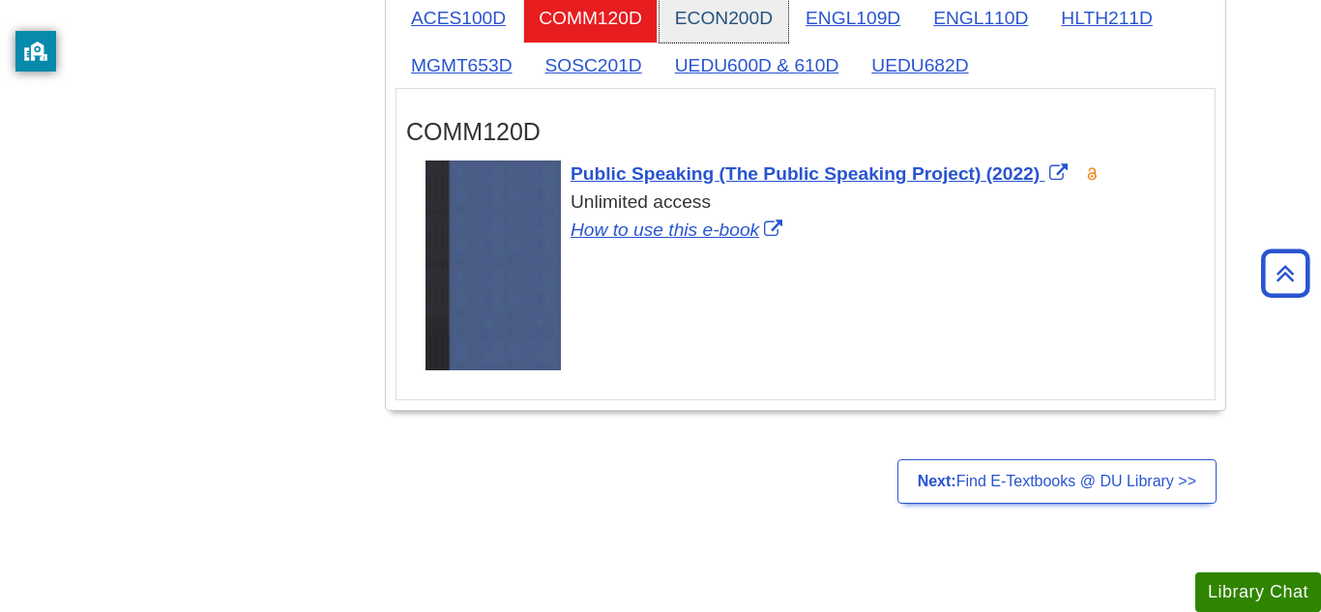
click at [745, 42] on link "ECON200D" at bounding box center [723, 17] width 129 height 47
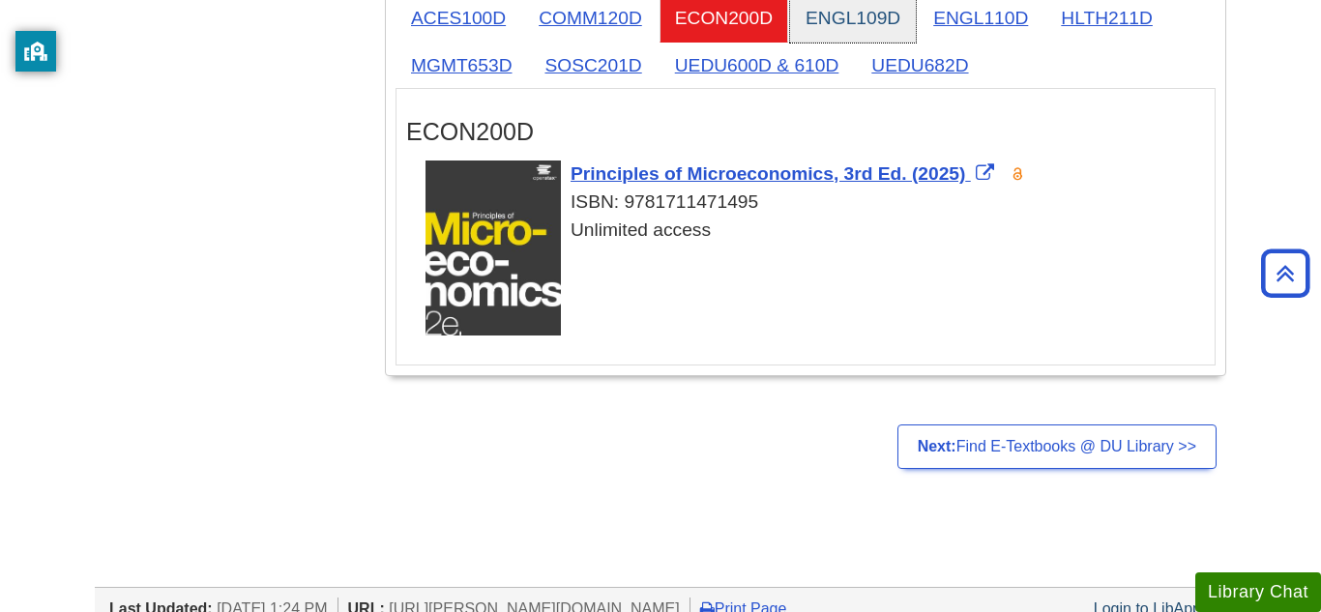
click at [855, 42] on link "ENGL109D" at bounding box center [853, 17] width 126 height 47
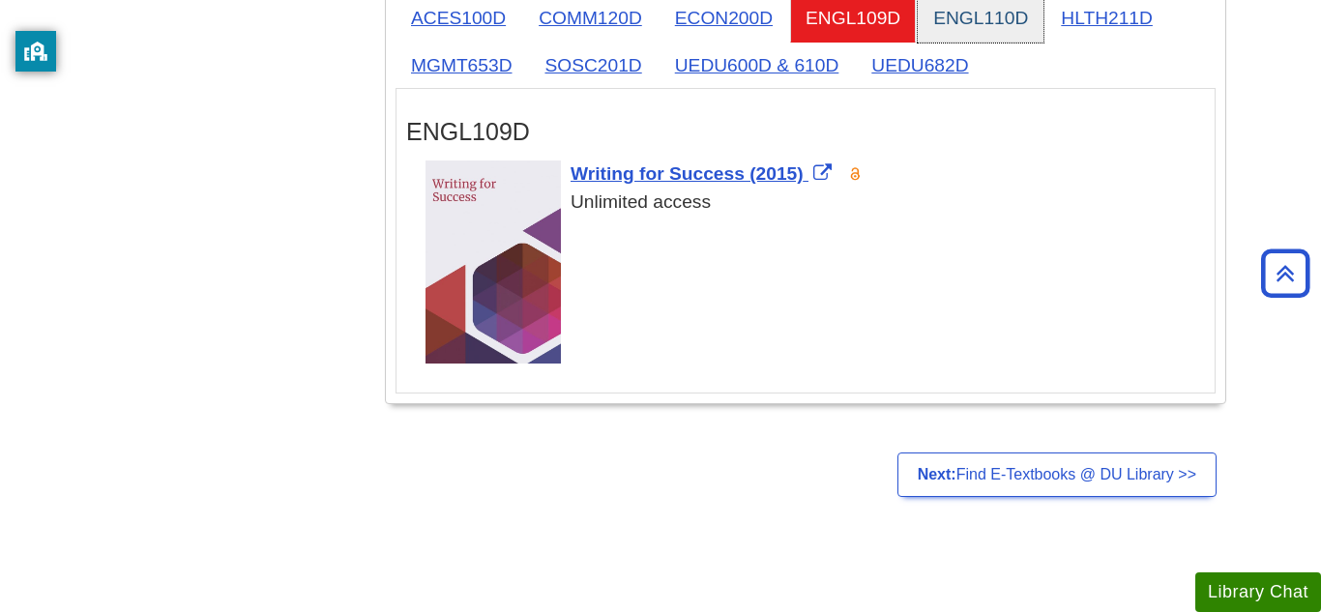
click at [1015, 42] on link "ENGL110D" at bounding box center [981, 17] width 126 height 47
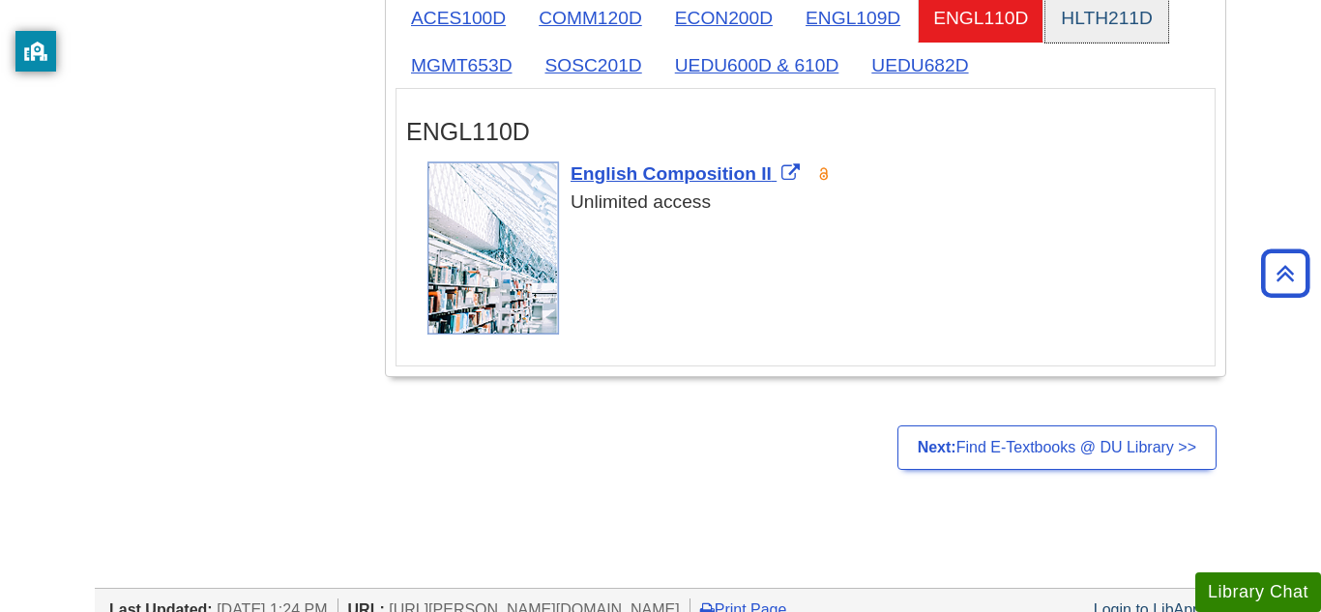
click at [1112, 42] on link "HLTH211D" at bounding box center [1106, 17] width 123 height 47
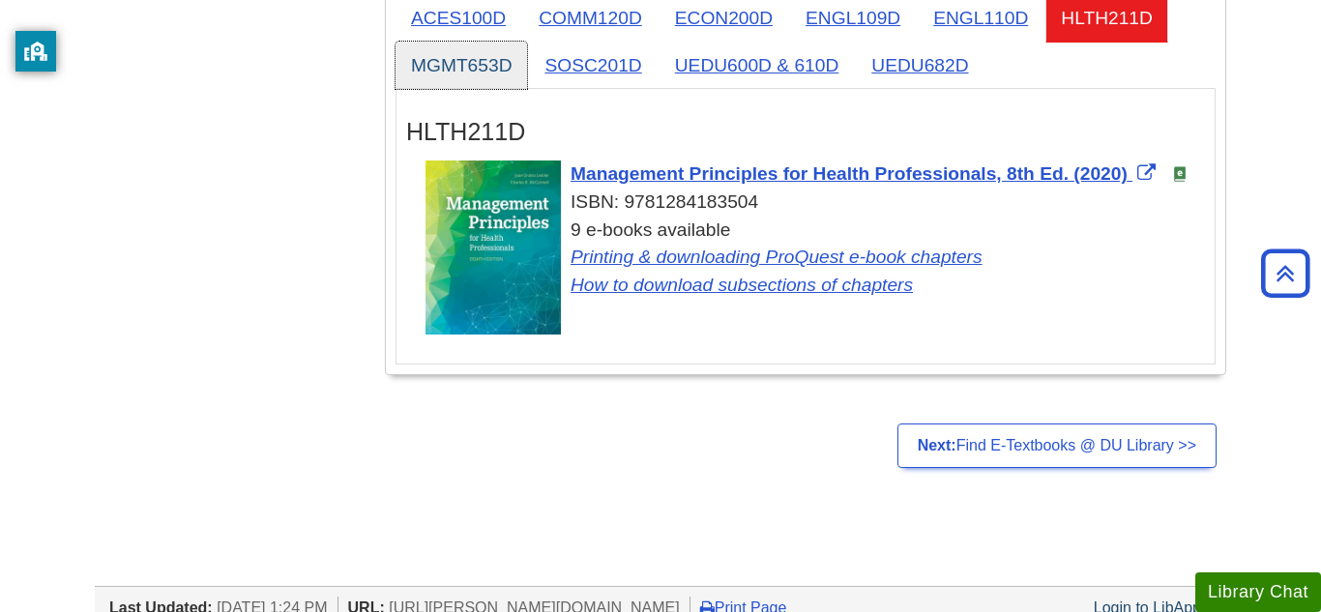
click at [498, 89] on link "MGMT653D" at bounding box center [461, 65] width 132 height 47
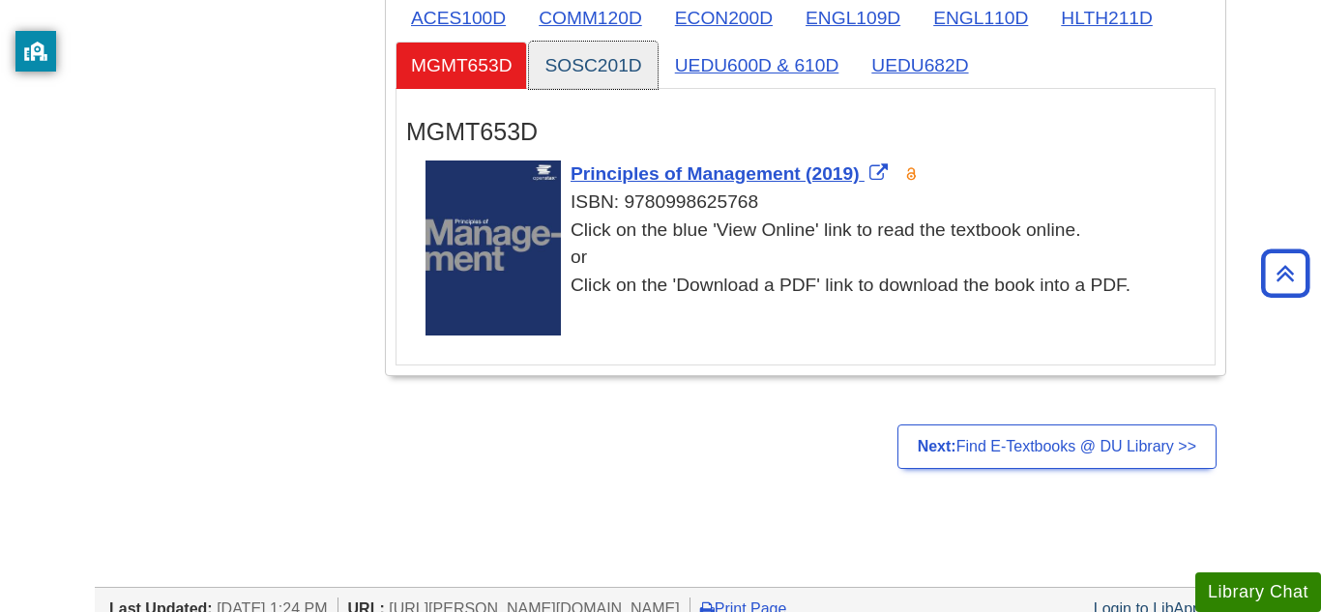
click at [614, 89] on link "SOSC201D" at bounding box center [593, 65] width 128 height 47
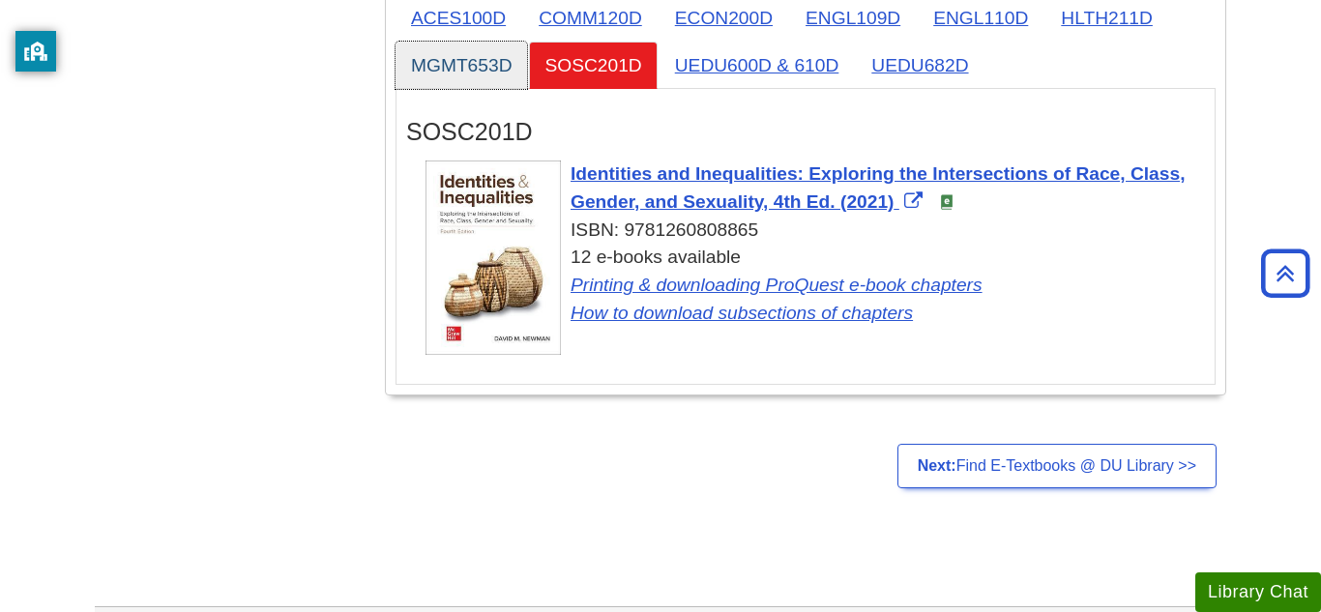
click at [423, 89] on link "MGMT653D" at bounding box center [461, 65] width 132 height 47
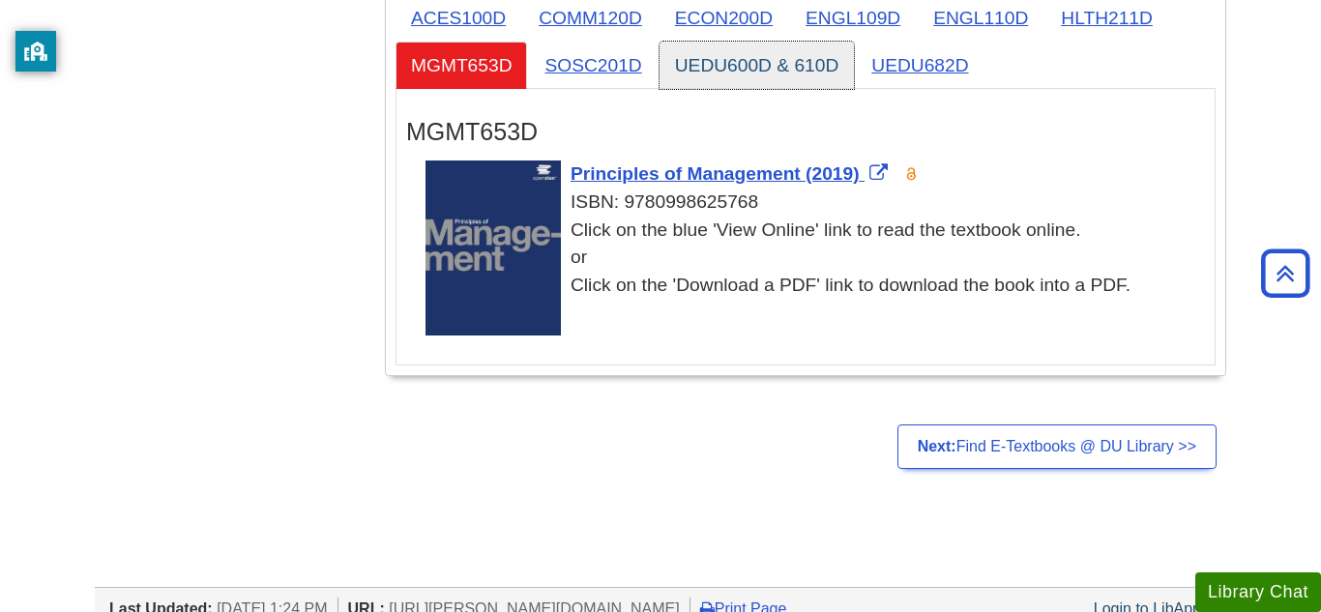
click at [807, 89] on link "UEDU600D & 610D" at bounding box center [756, 65] width 195 height 47
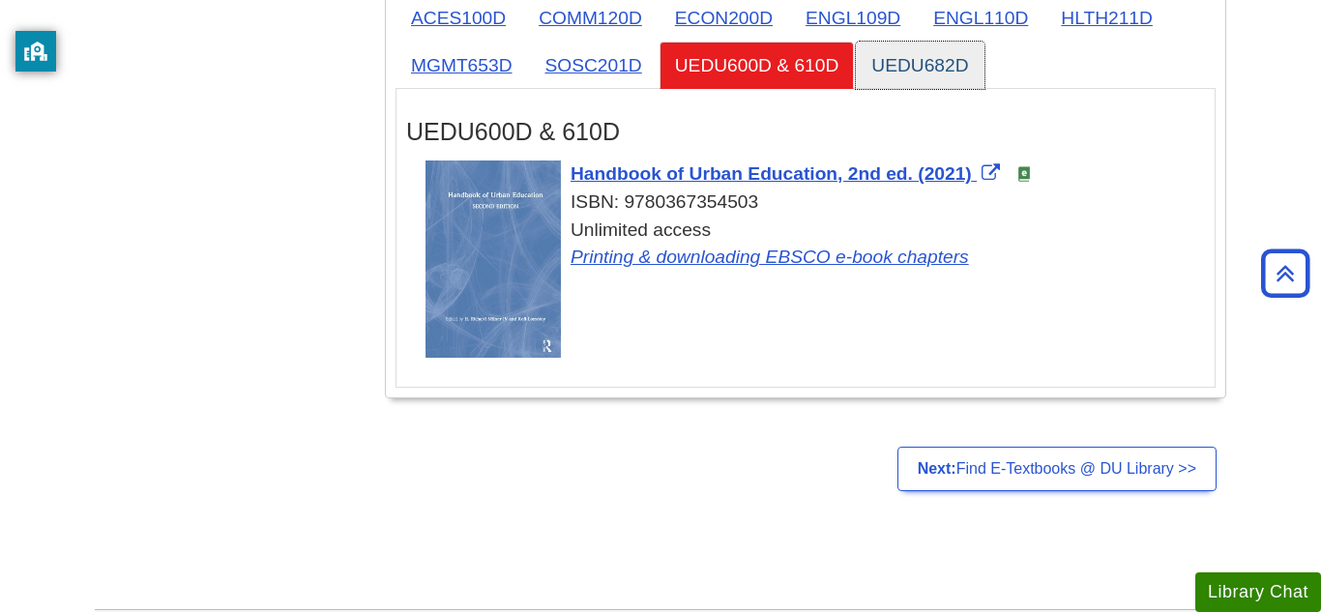
click at [952, 89] on link "UEDU682D" at bounding box center [920, 65] width 128 height 47
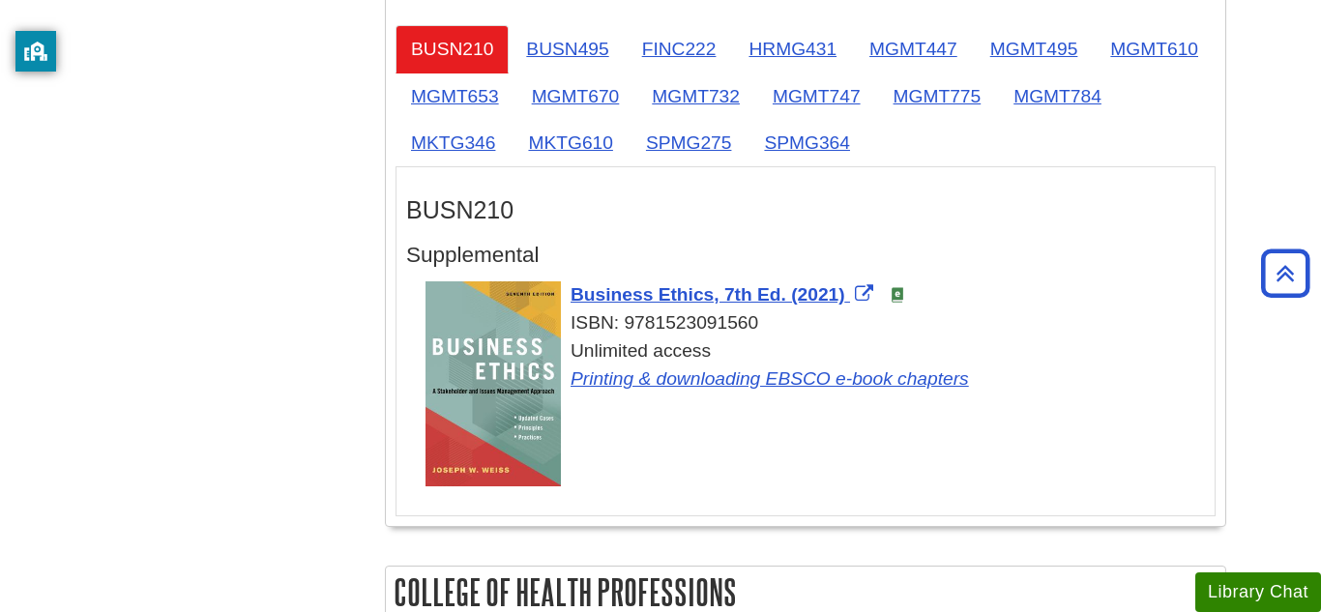
scroll to position [0, 0]
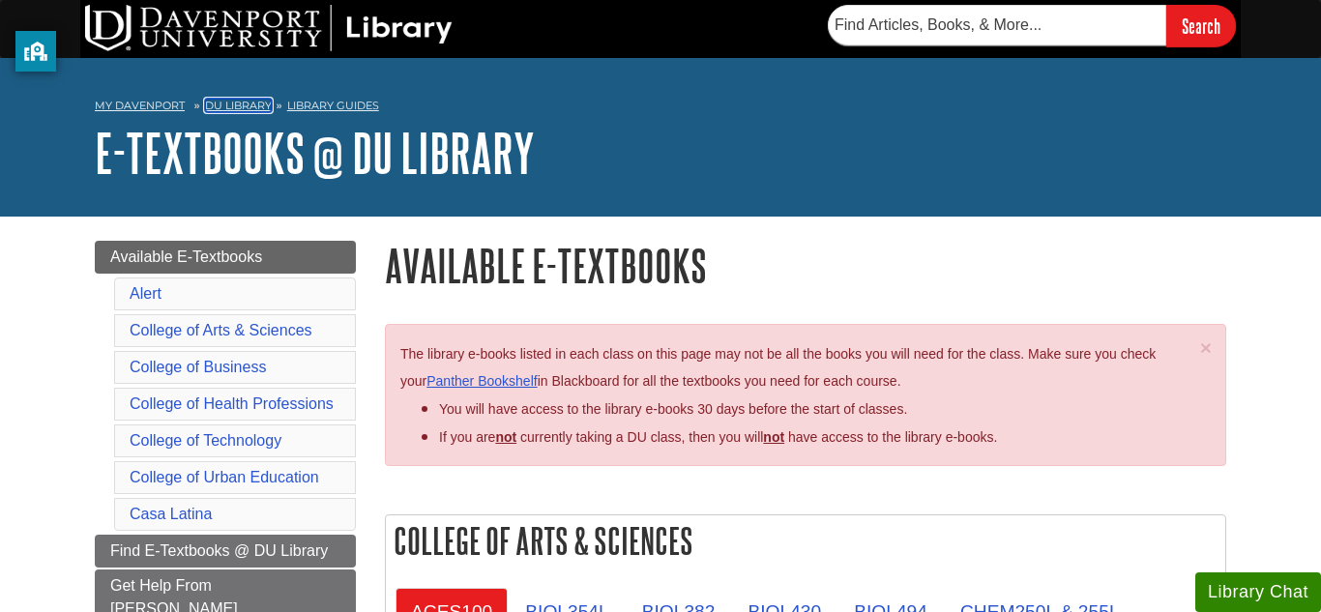
click at [249, 107] on link "DU Library" at bounding box center [238, 106] width 67 height 14
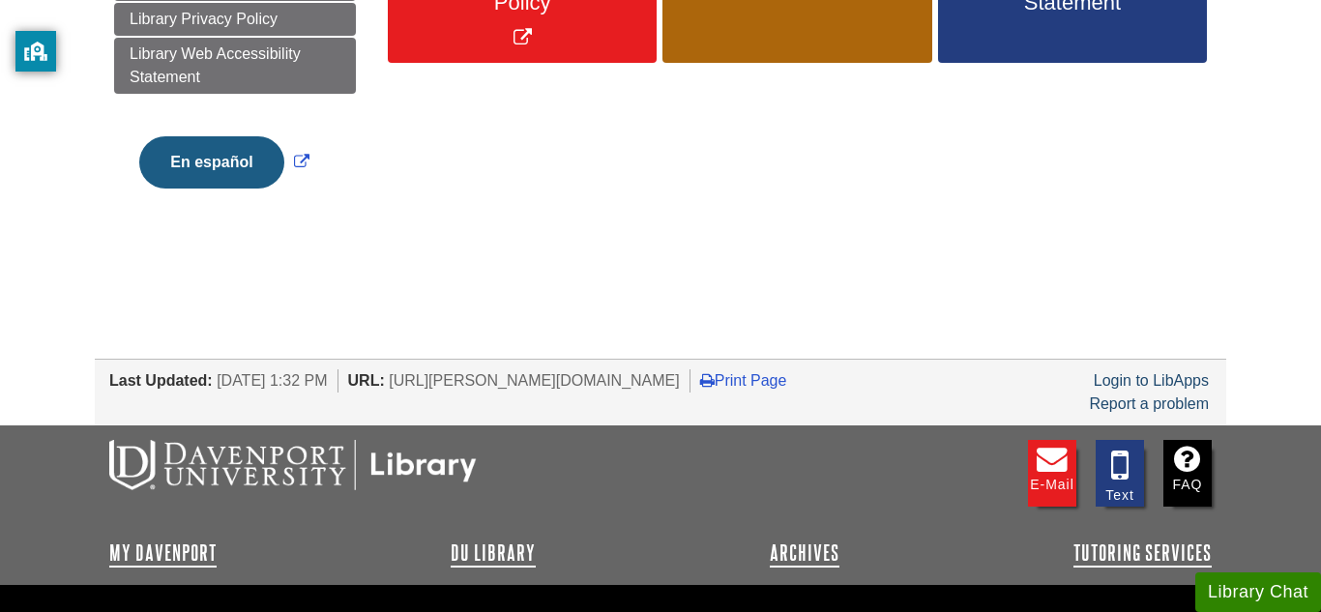
scroll to position [556, 0]
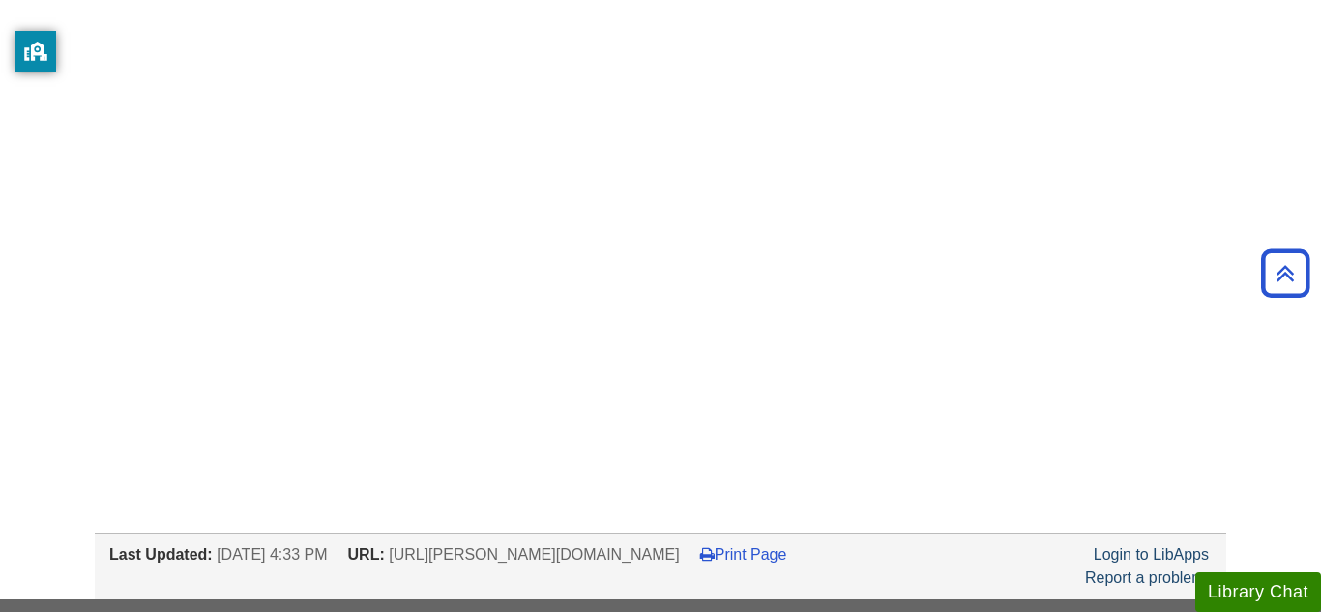
scroll to position [834, 0]
